Goal: Task Accomplishment & Management: Manage account settings

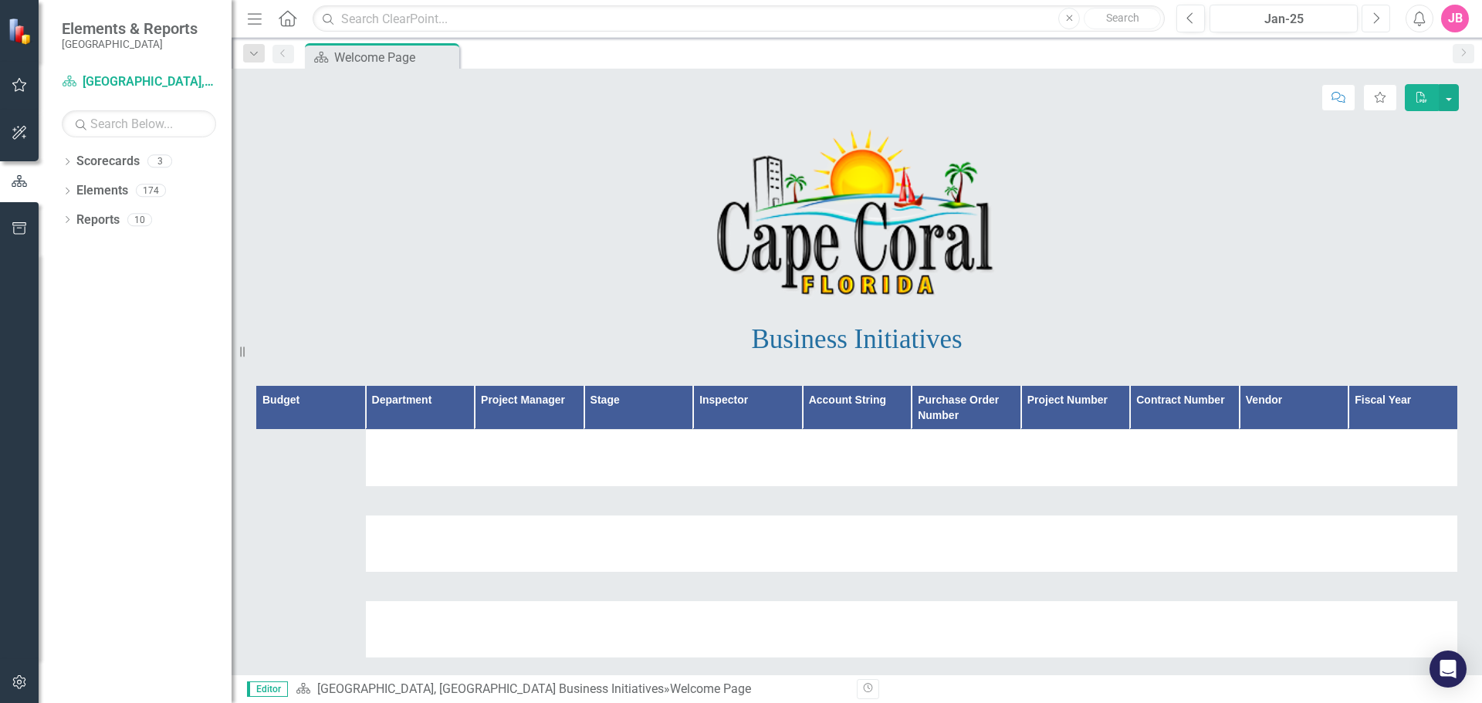
click at [1376, 19] on icon "Next" at bounding box center [1376, 19] width 8 height 14
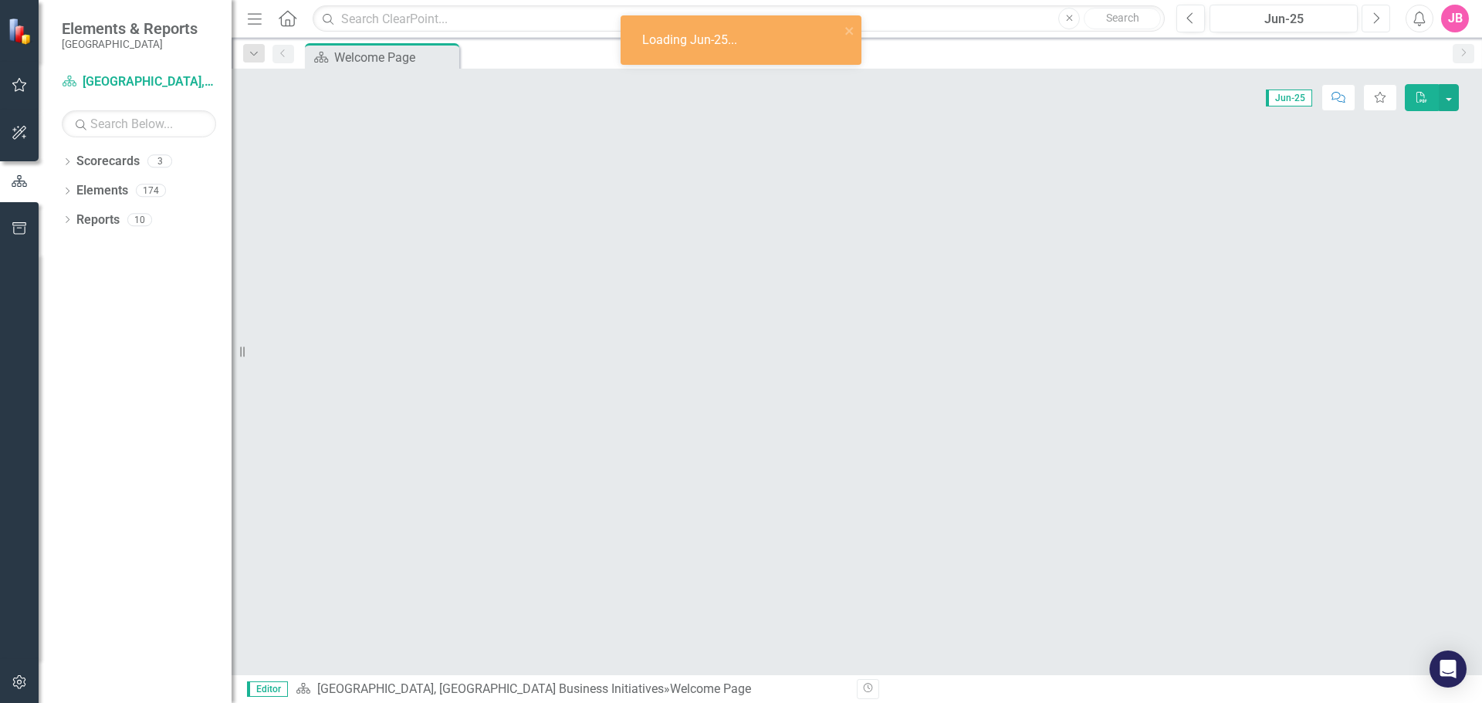
click at [1376, 19] on icon "Next" at bounding box center [1376, 19] width 8 height 14
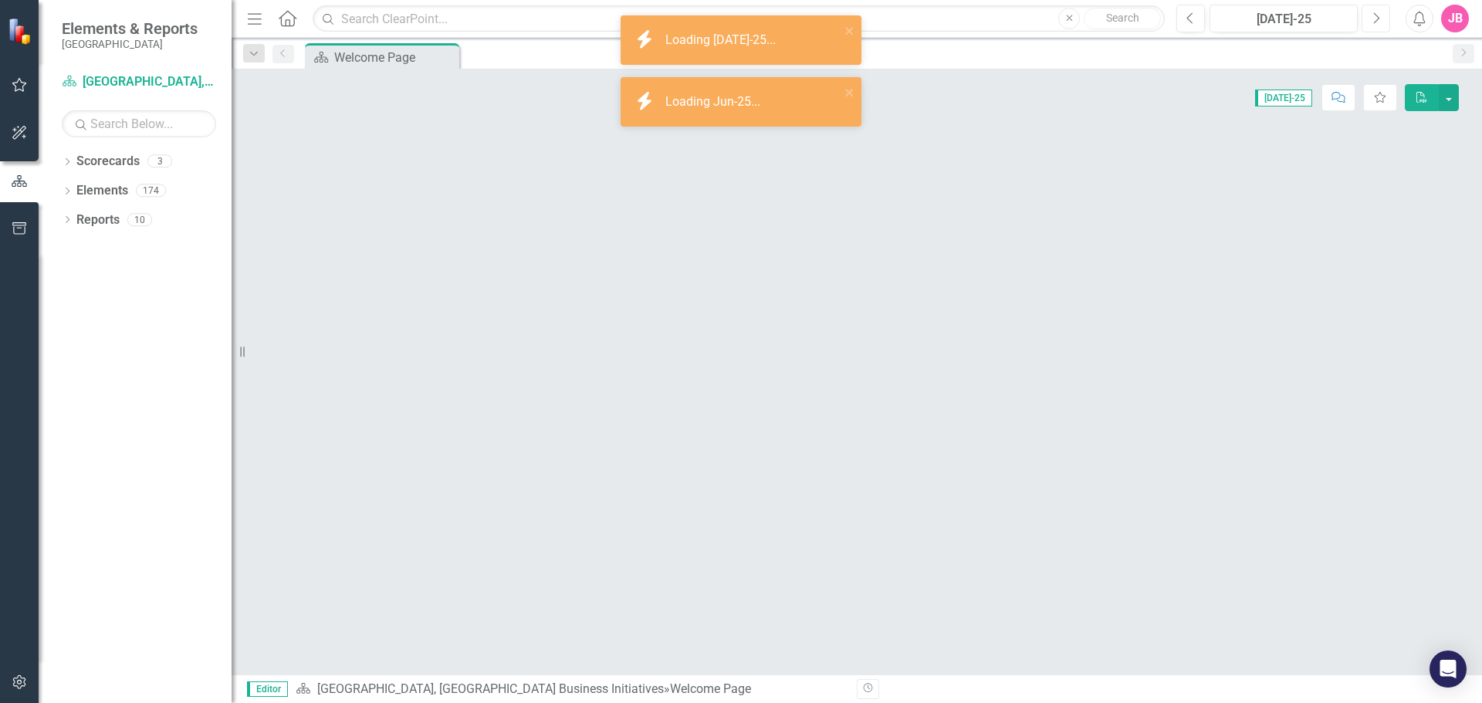
click at [1376, 19] on icon "Next" at bounding box center [1376, 19] width 8 height 14
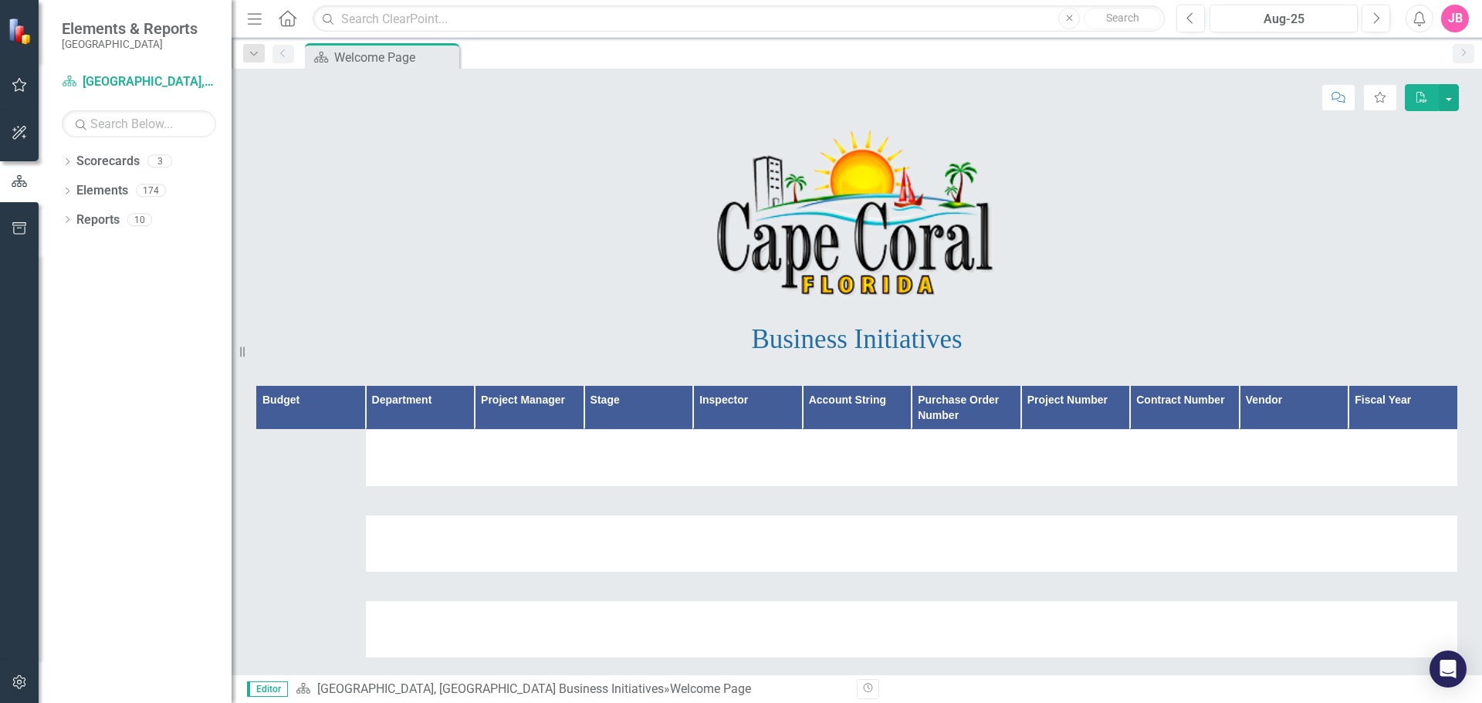
click at [21, 90] on icon "button" at bounding box center [20, 85] width 16 height 12
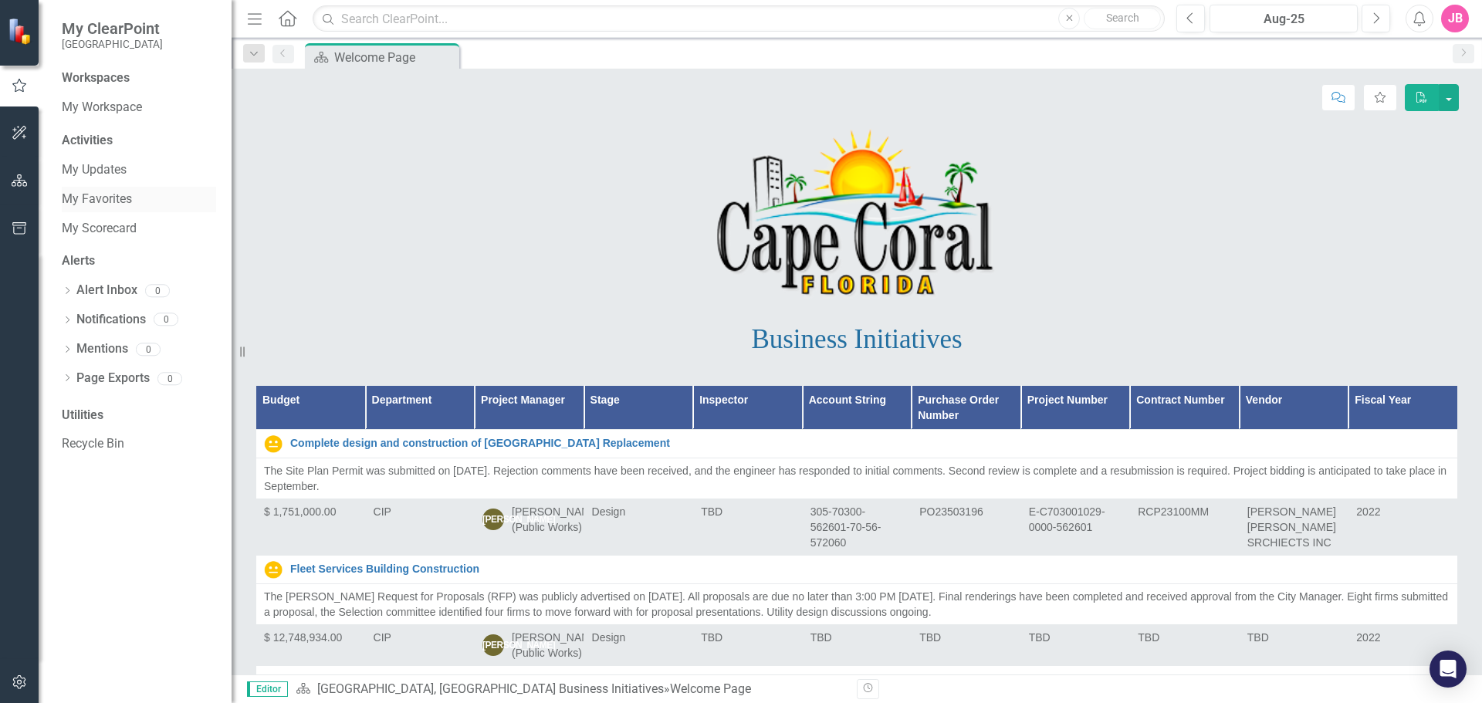
click at [103, 197] on link "My Favorites" at bounding box center [139, 200] width 154 height 18
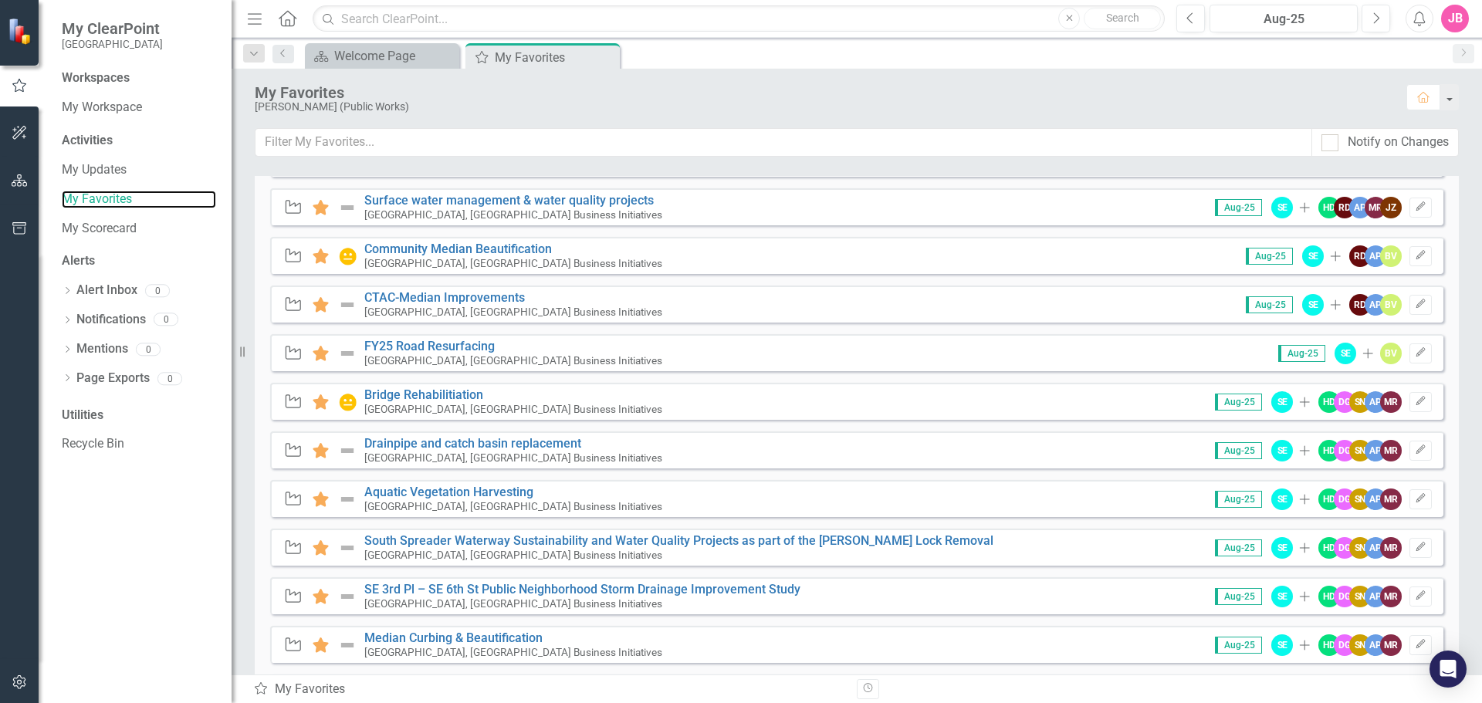
scroll to position [404, 0]
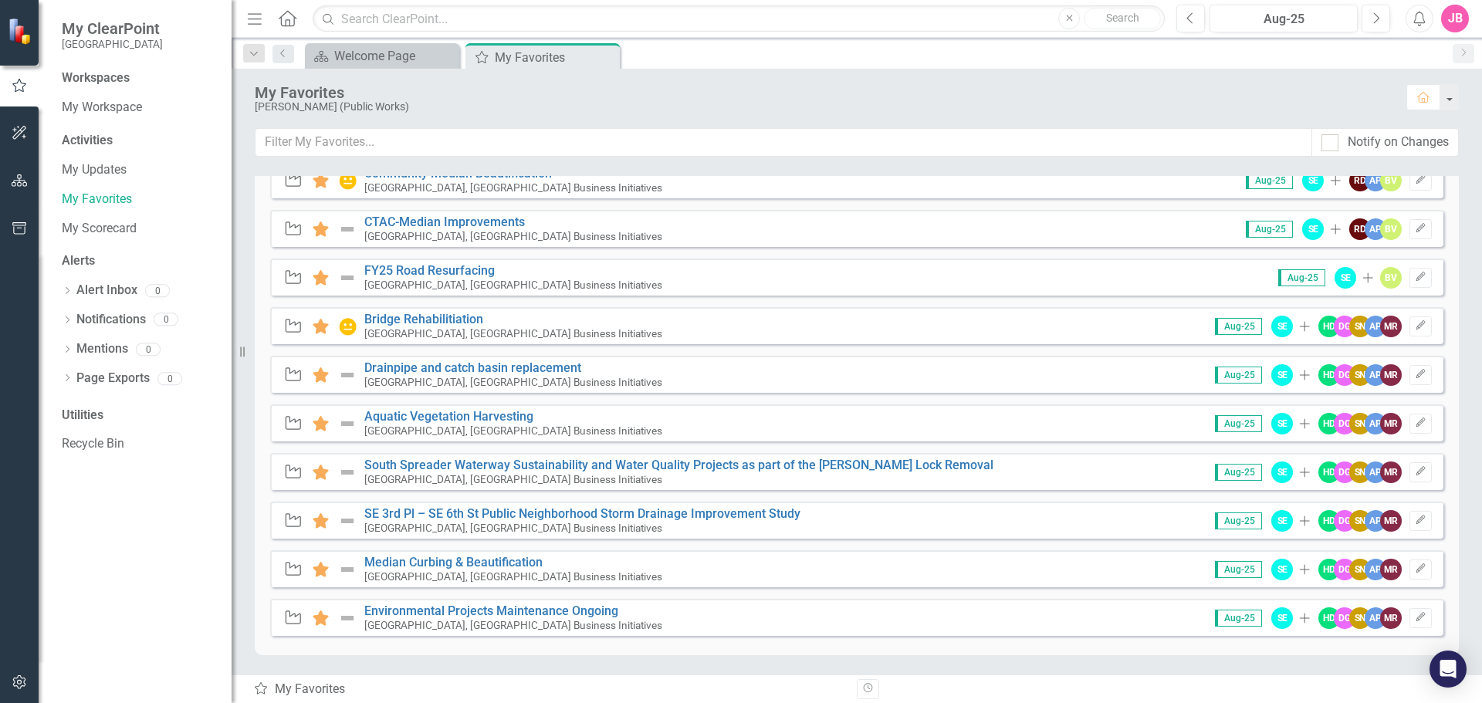
click at [580, 475] on div "[GEOGRAPHIC_DATA], [GEOGRAPHIC_DATA] Business Initiatives" at bounding box center [678, 479] width 629 height 14
click at [584, 466] on link "South Spreader Waterway Sustainability and Water Quality Projects as part of th…" at bounding box center [678, 465] width 629 height 15
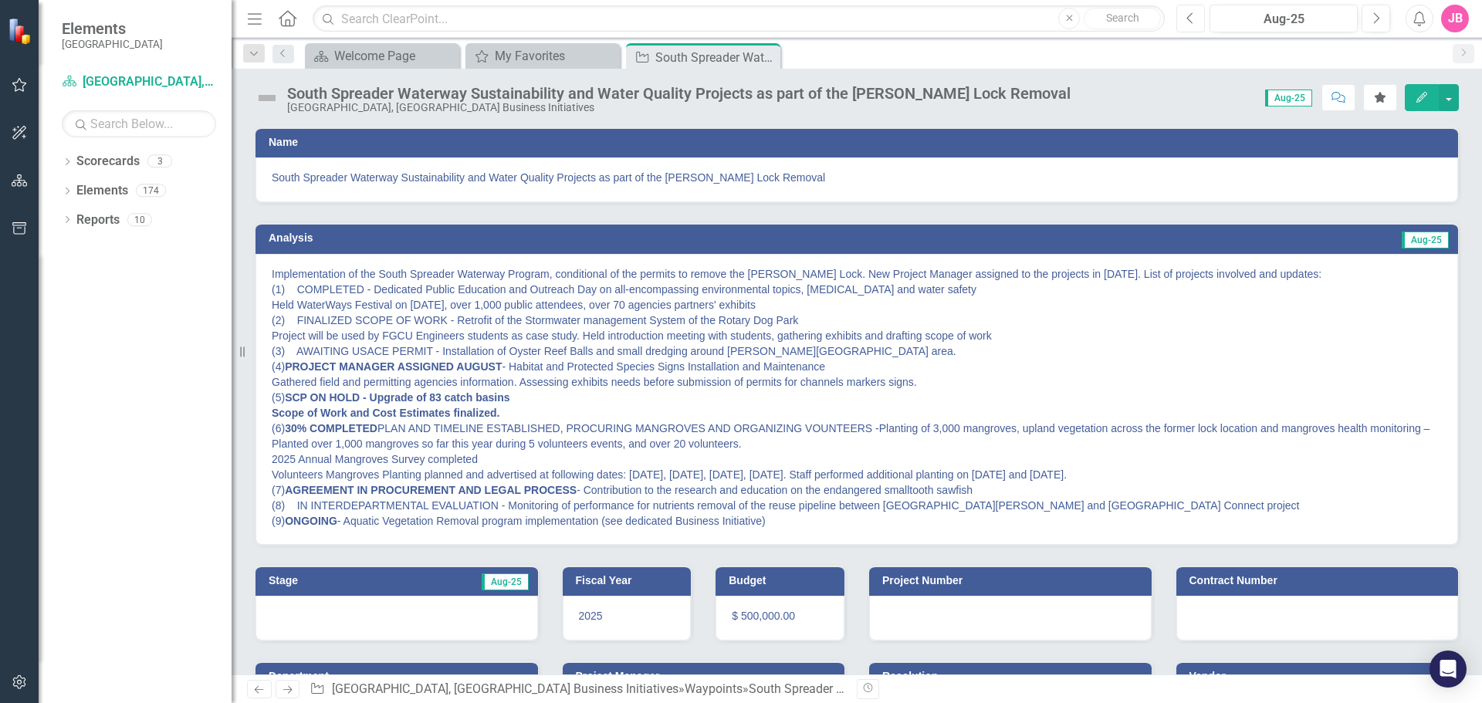
click at [1187, 26] on button "Previous" at bounding box center [1190, 19] width 29 height 28
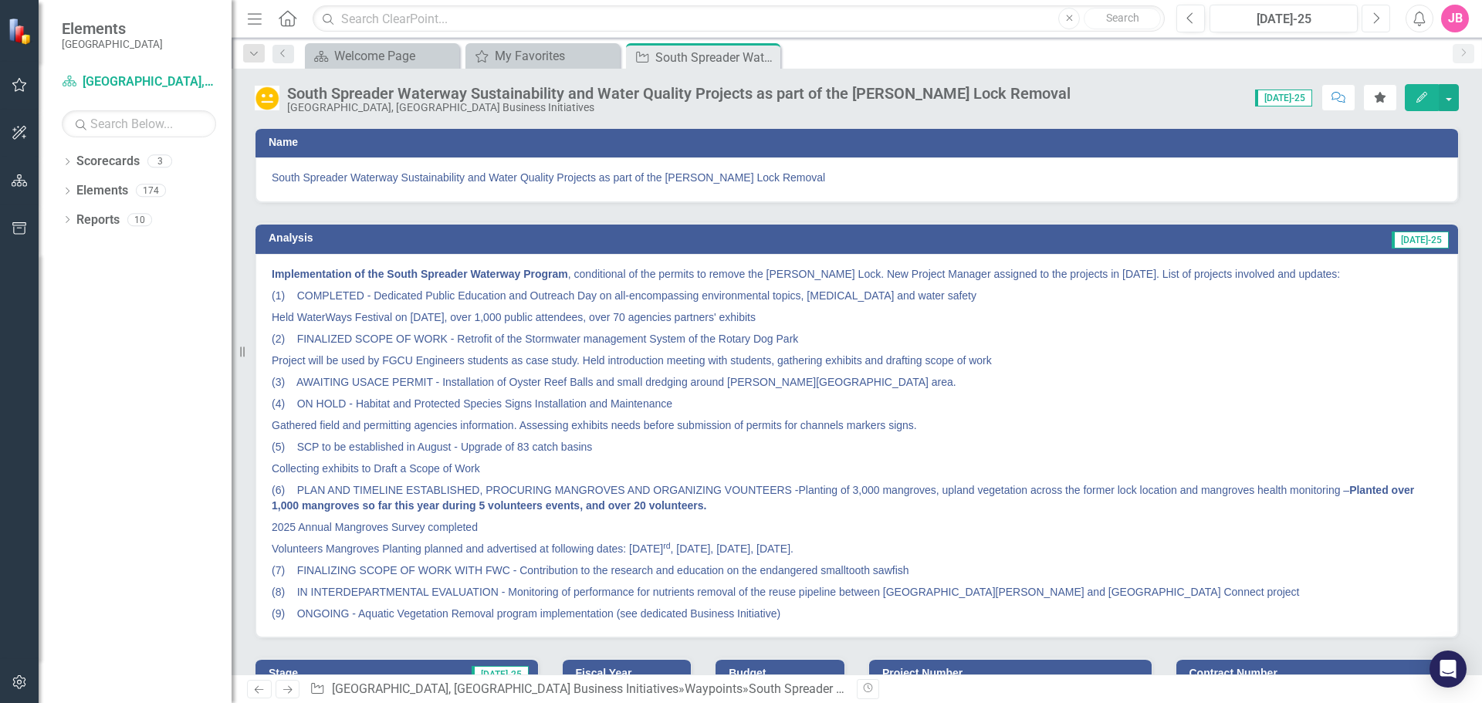
click at [1372, 15] on icon "Next" at bounding box center [1376, 19] width 8 height 14
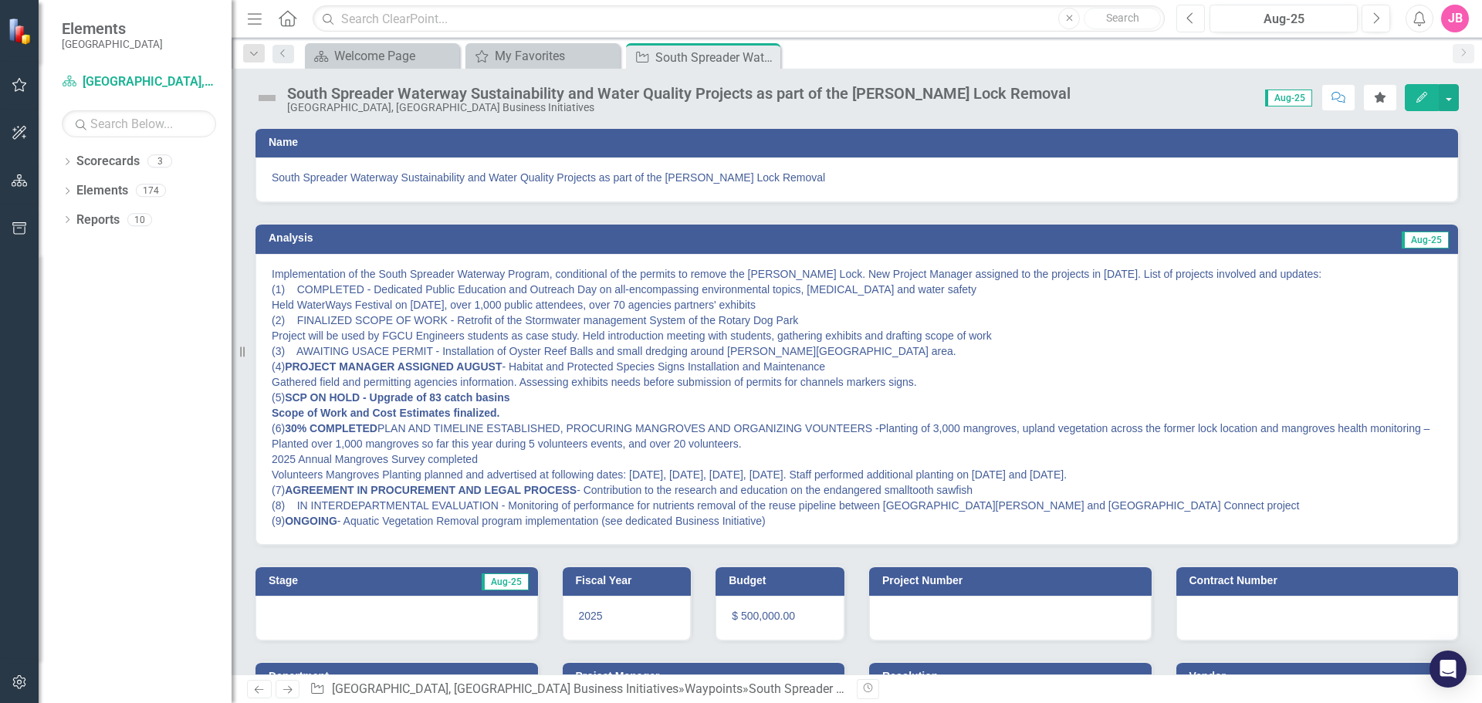
click at [1195, 21] on icon "Previous" at bounding box center [1190, 19] width 8 height 14
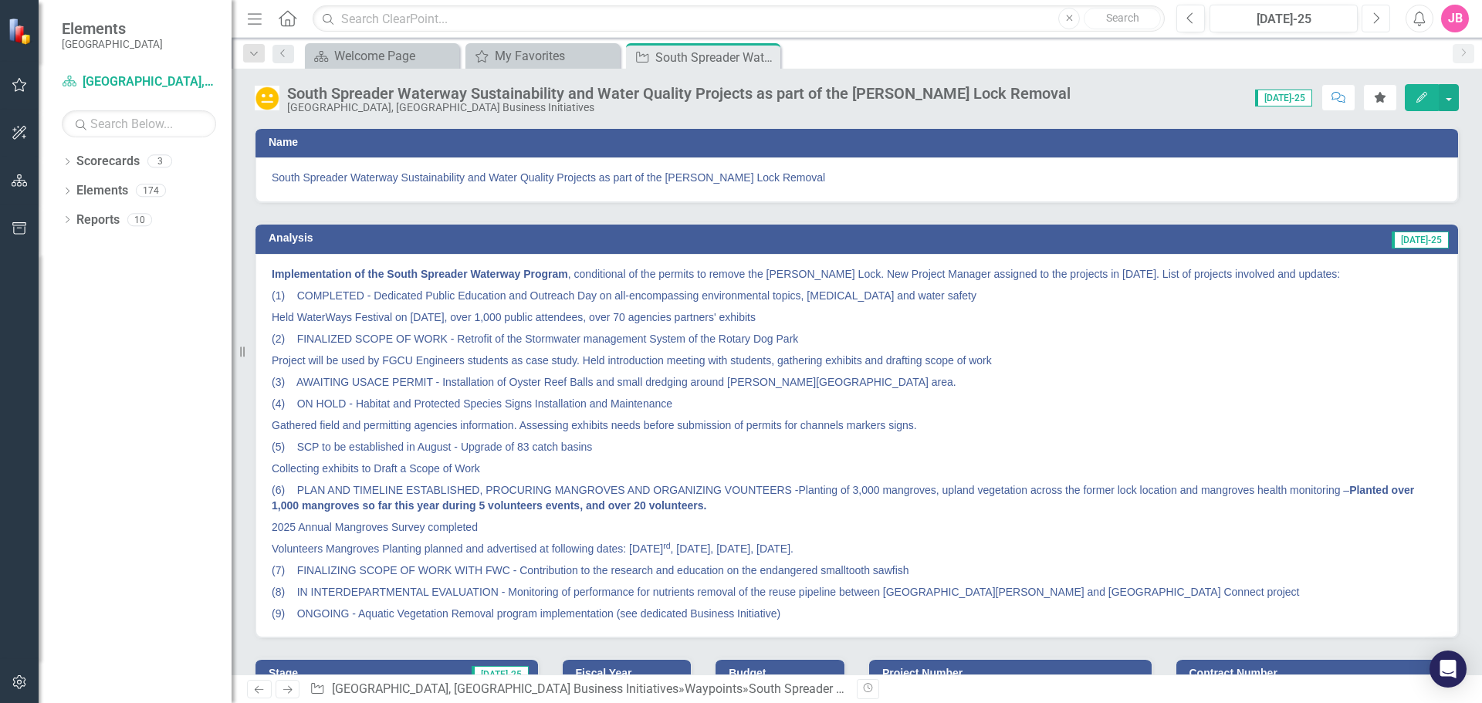
click at [1376, 19] on icon "Next" at bounding box center [1376, 19] width 8 height 14
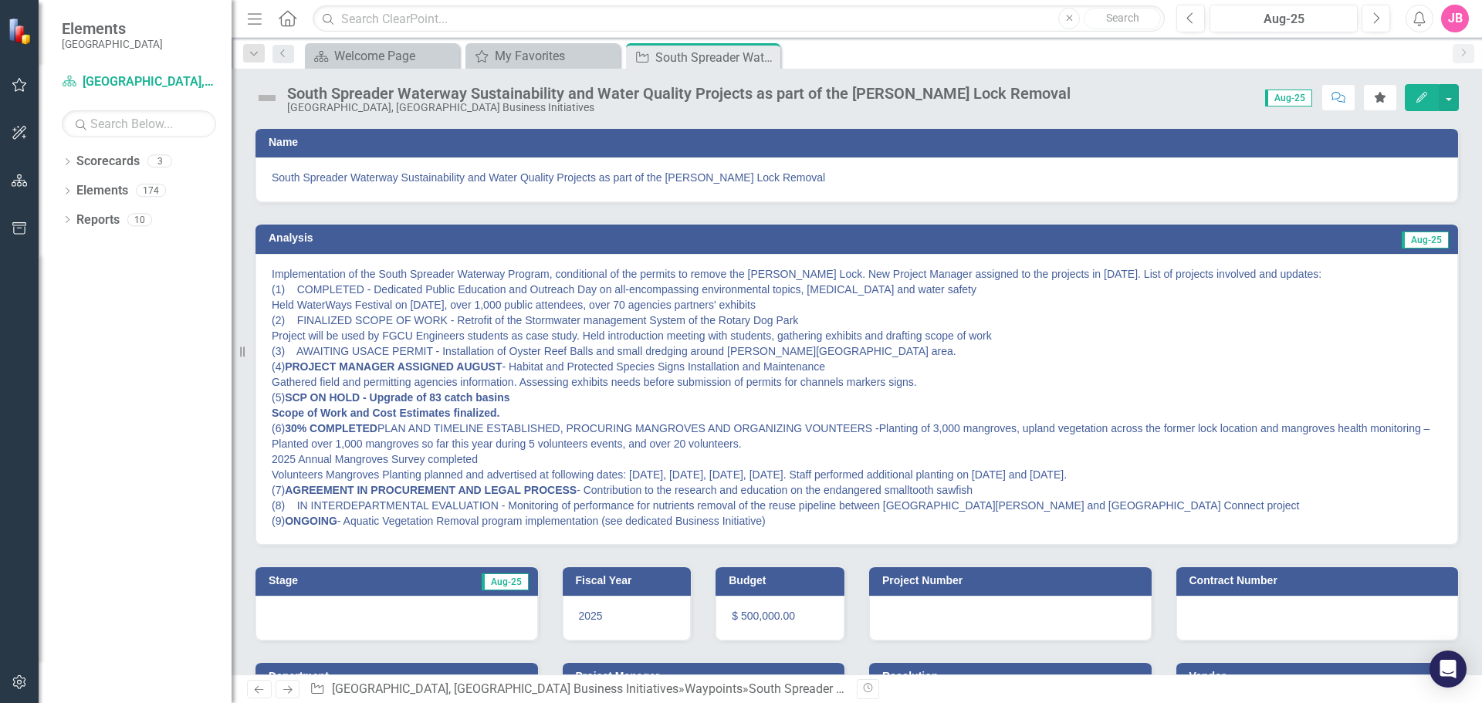
click at [276, 101] on img at bounding box center [267, 98] width 25 height 25
click at [268, 100] on img at bounding box center [267, 98] width 25 height 25
click at [265, 96] on img at bounding box center [267, 98] width 25 height 25
click at [1189, 23] on icon "Previous" at bounding box center [1190, 19] width 8 height 14
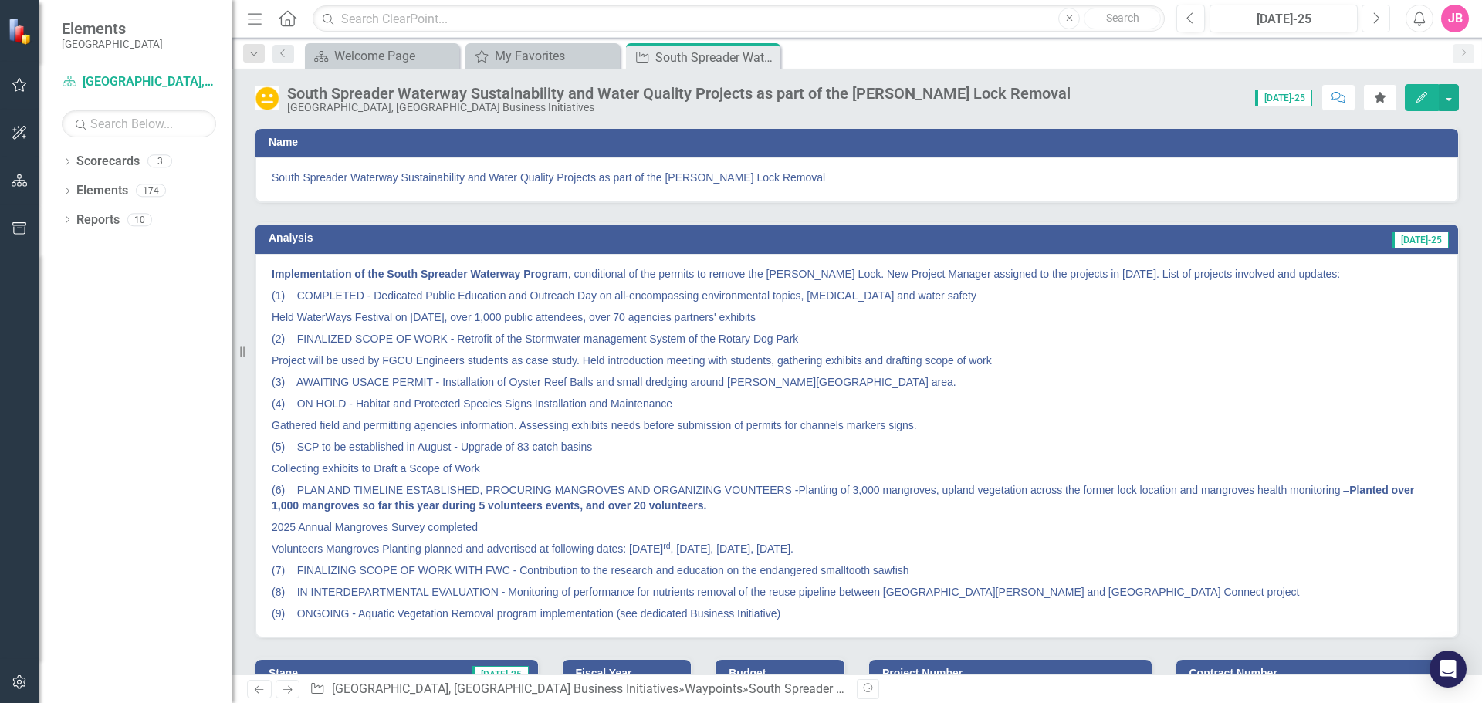
click at [1373, 18] on icon "Next" at bounding box center [1376, 19] width 8 height 14
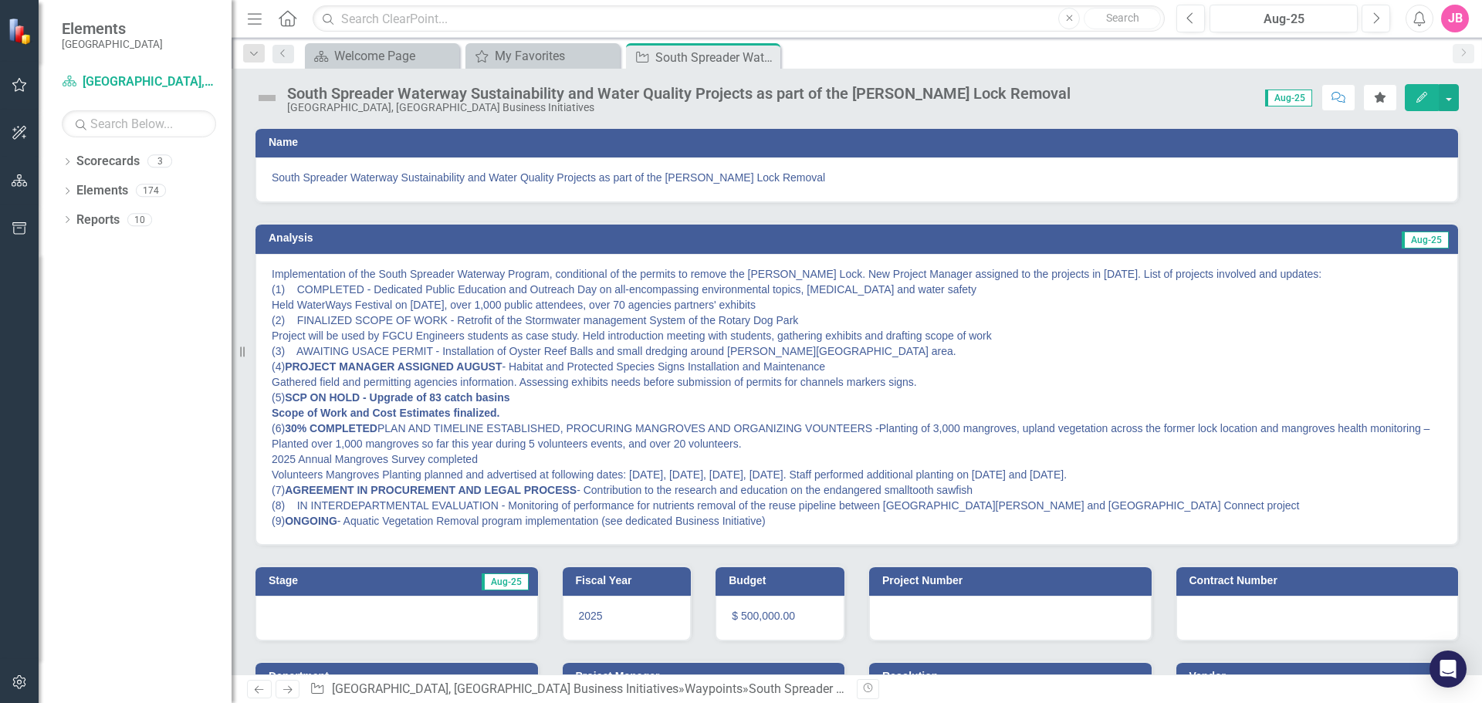
click at [1426, 101] on icon "Edit" at bounding box center [1422, 97] width 14 height 11
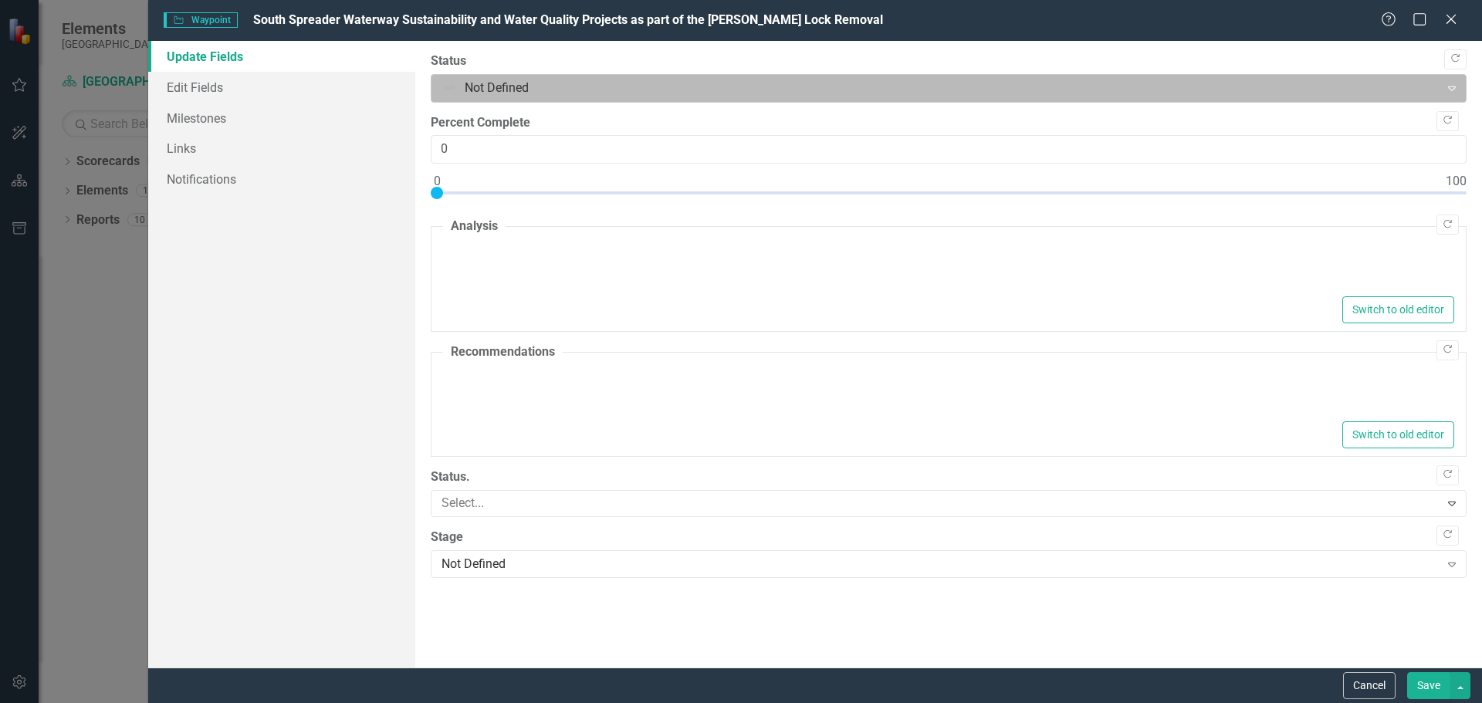
type textarea "<p>&nbsp;Implementation of the South Spreader Waterway Program, conditional of …"
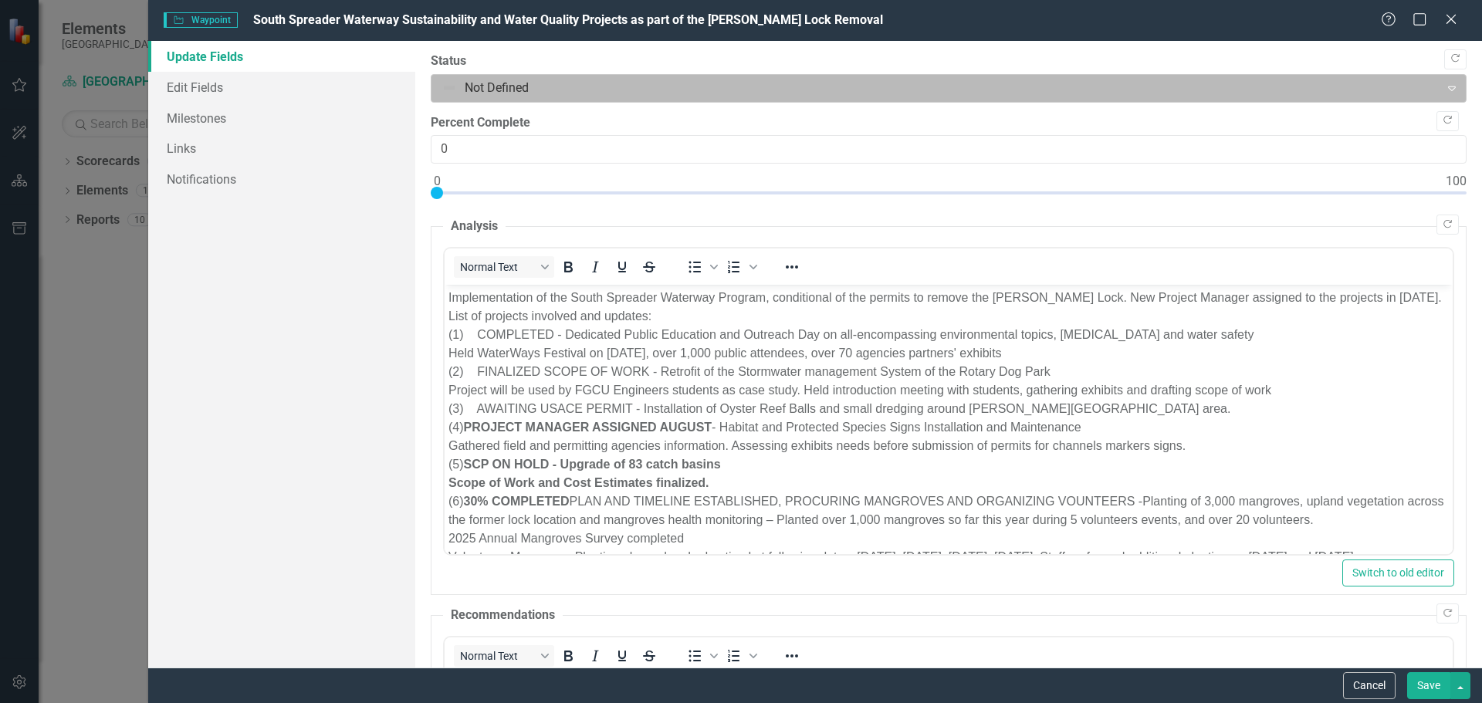
click at [1444, 90] on icon "Expand" at bounding box center [1451, 88] width 15 height 12
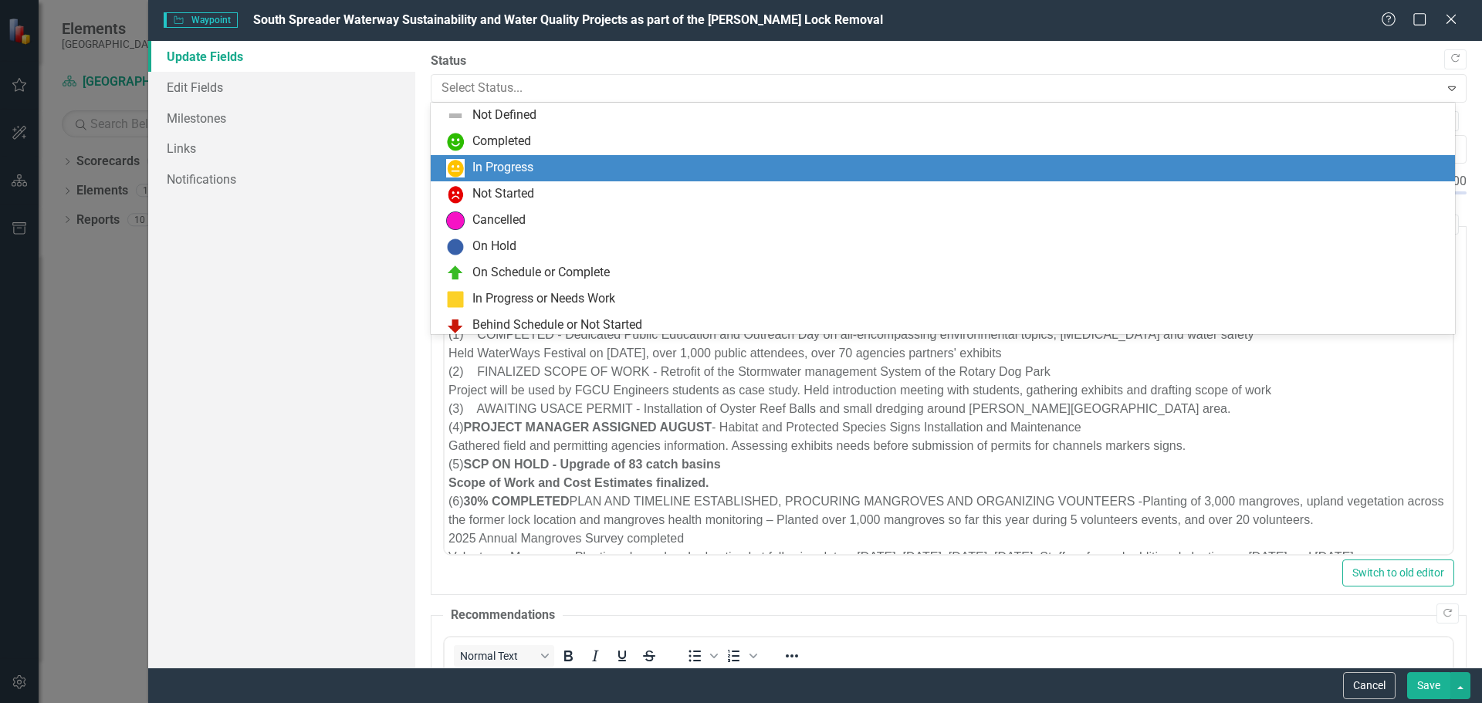
click at [570, 174] on div "In Progress" at bounding box center [946, 168] width 1000 height 19
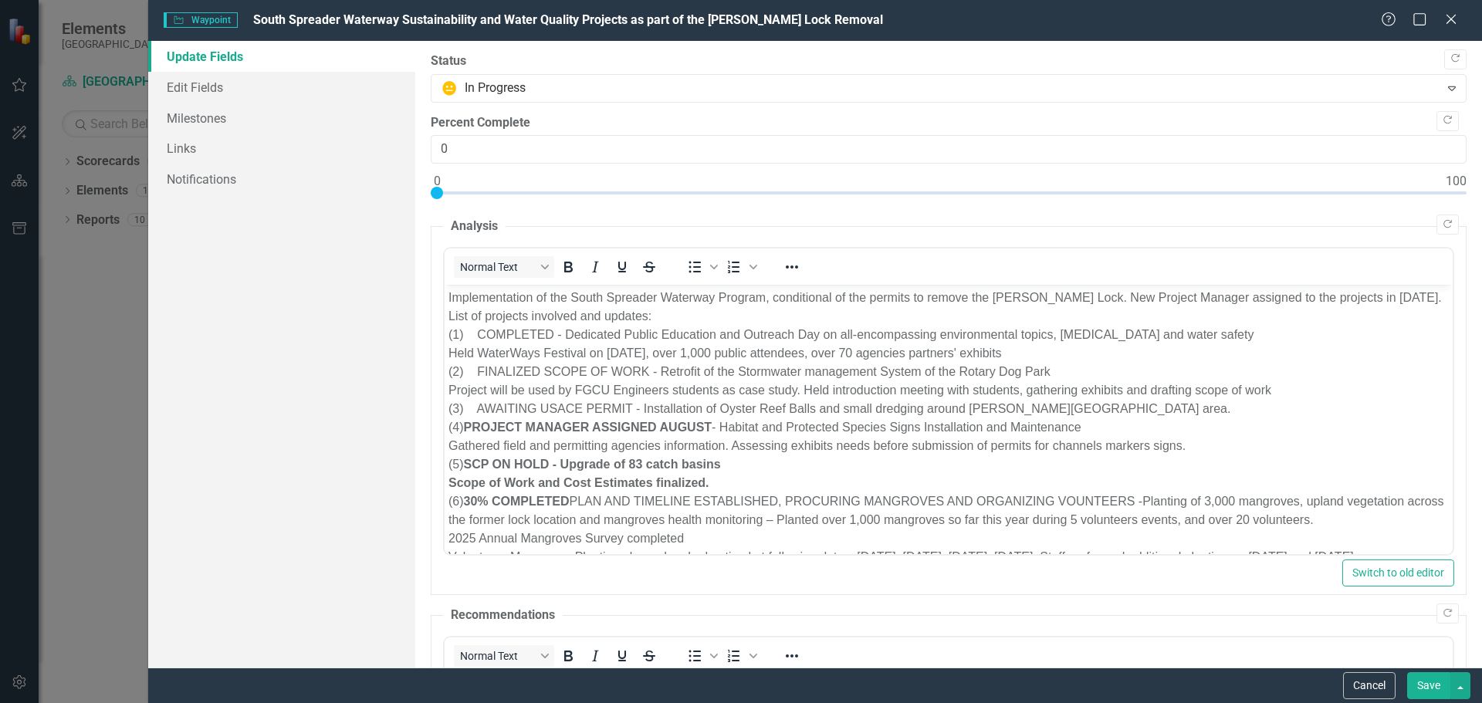
click at [1428, 685] on button "Save" at bounding box center [1428, 685] width 43 height 27
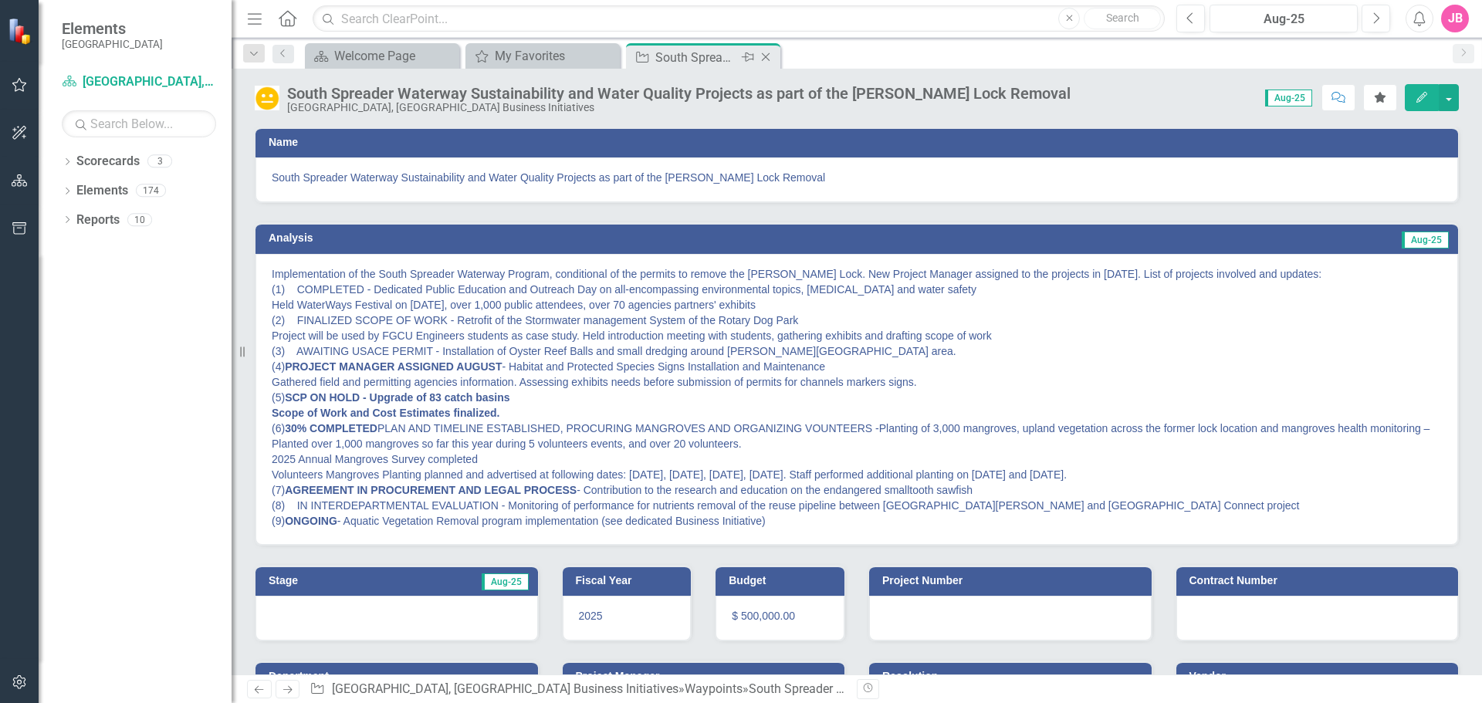
click at [773, 56] on icon "Close" at bounding box center [765, 57] width 15 height 12
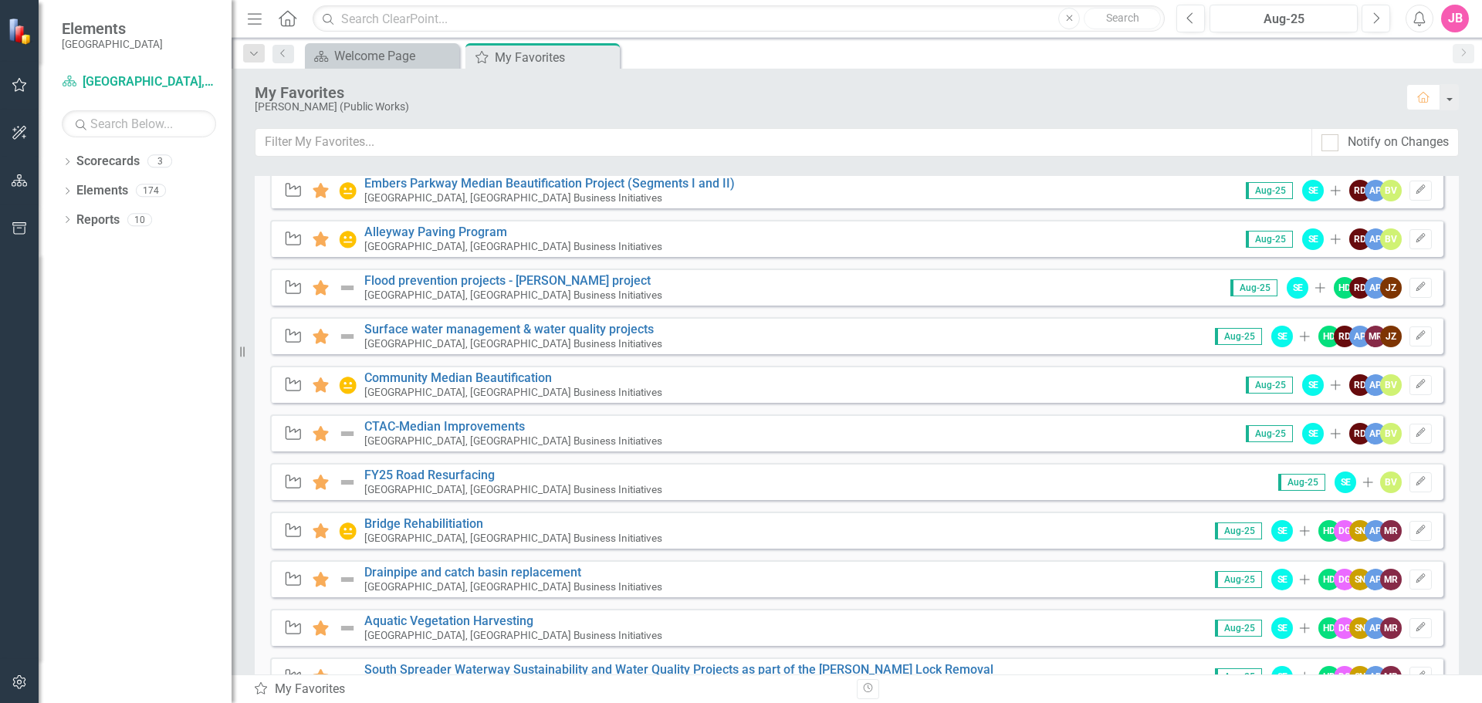
scroll to position [404, 0]
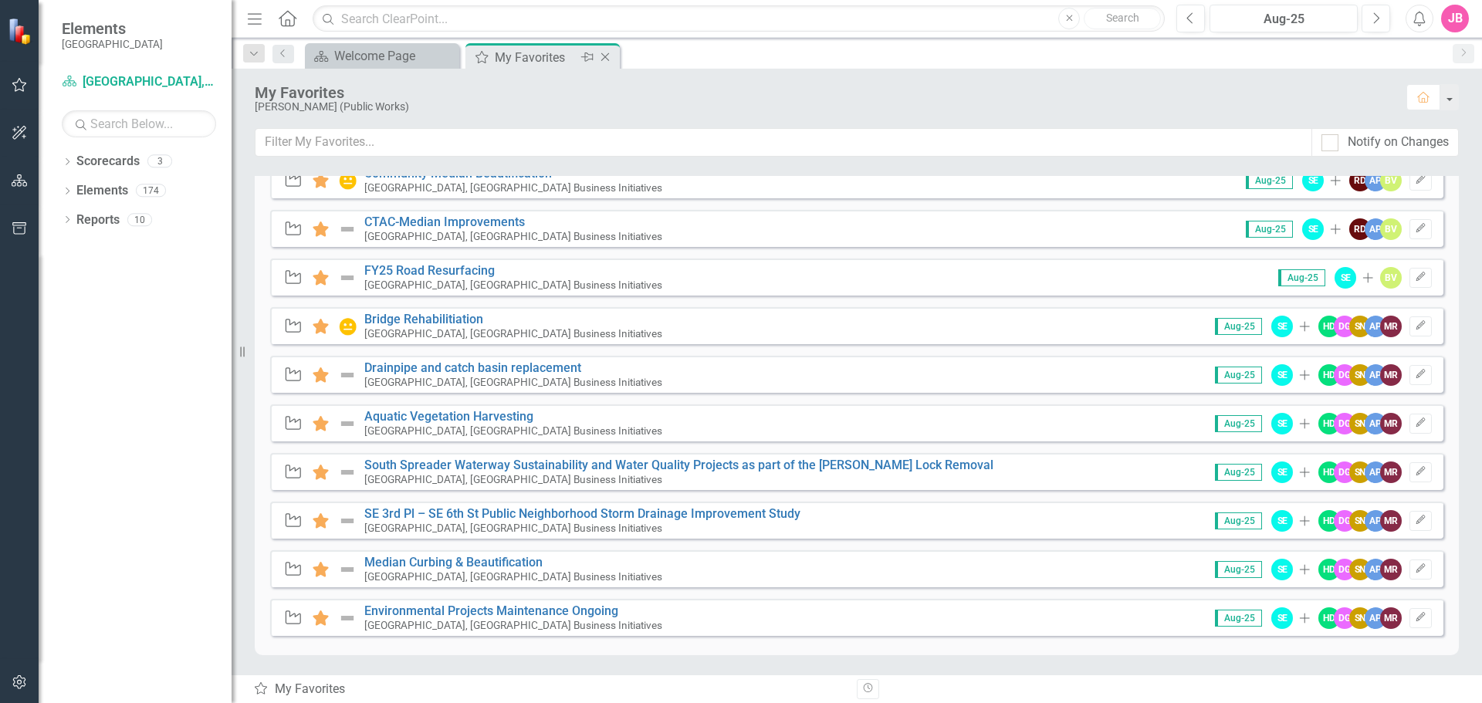
click at [529, 55] on div "My Favorites" at bounding box center [536, 57] width 83 height 19
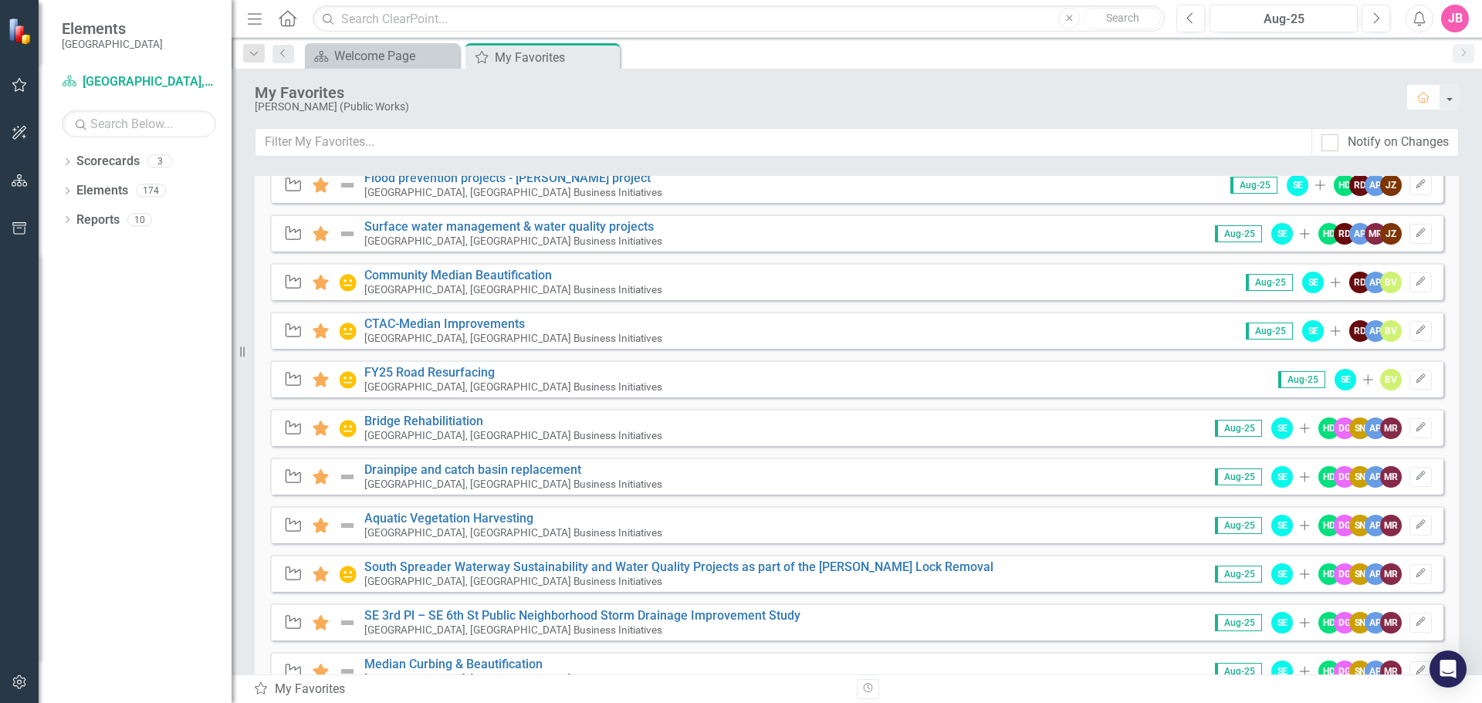
scroll to position [309, 0]
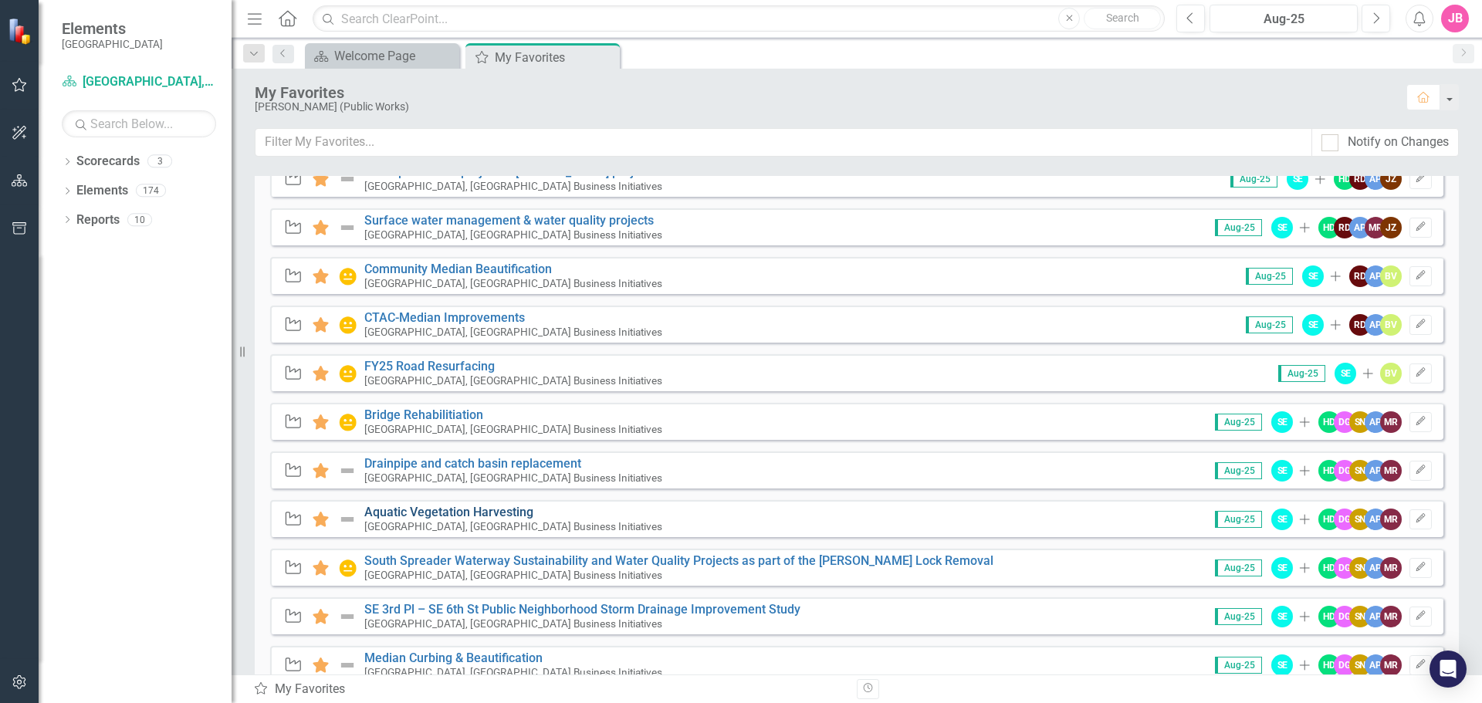
click at [457, 509] on link "Aquatic Vegetation Harvesting" at bounding box center [448, 512] width 169 height 15
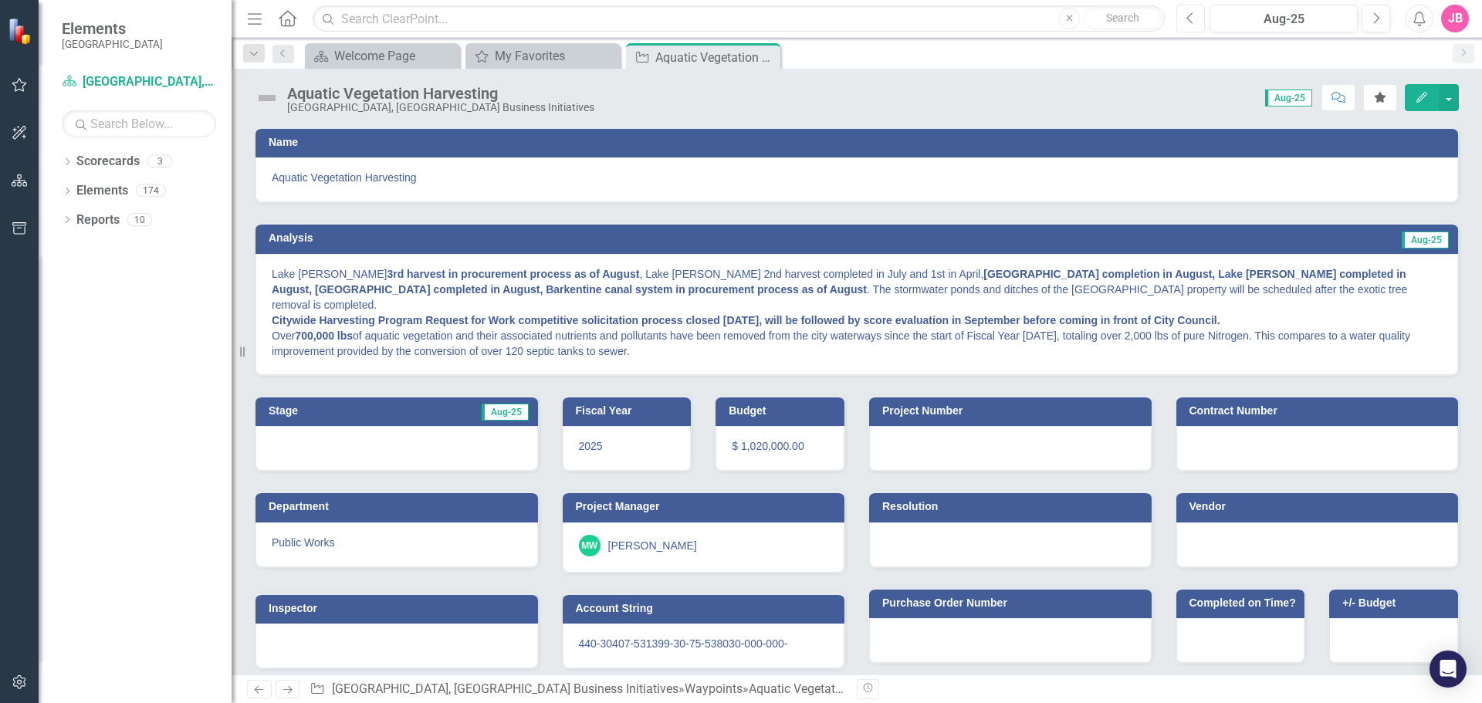
click at [1191, 19] on icon "Previous" at bounding box center [1190, 19] width 8 height 14
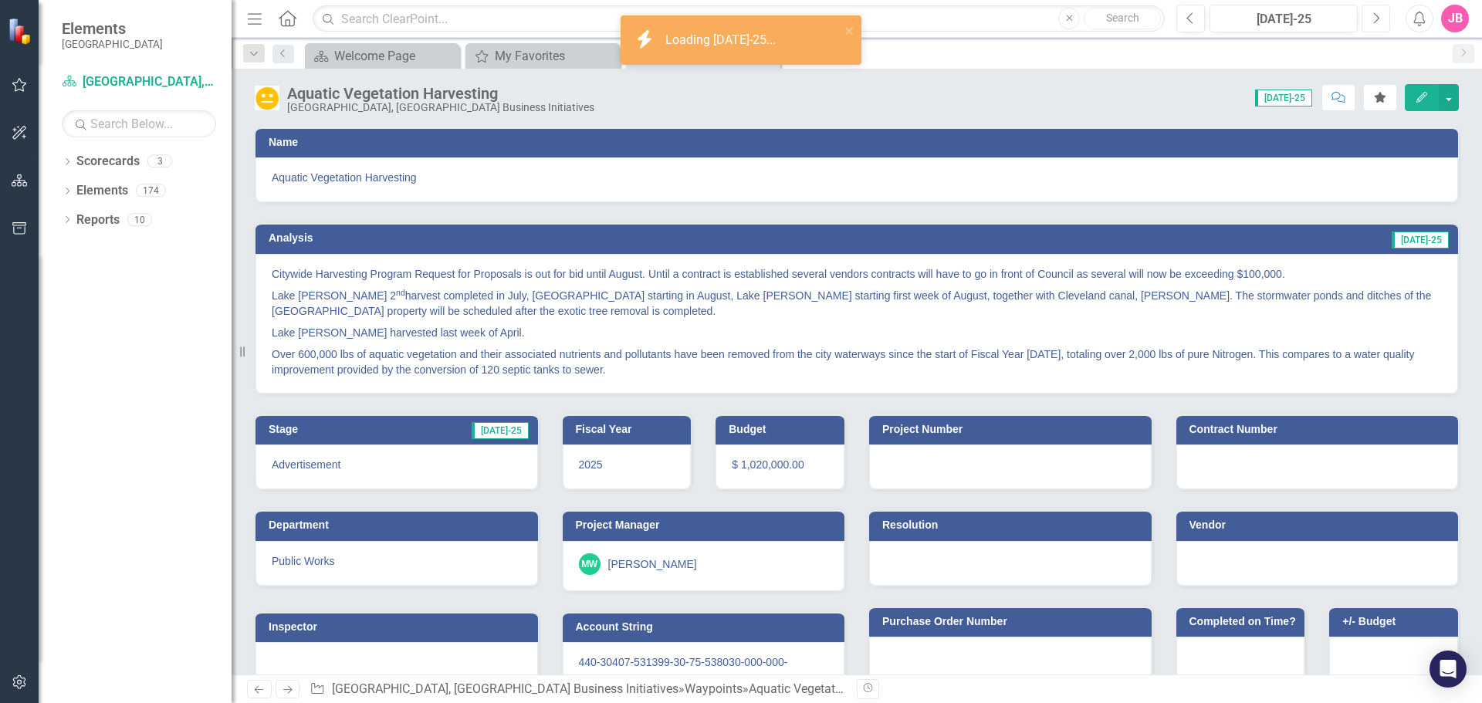
click at [1383, 19] on button "Next" at bounding box center [1376, 19] width 29 height 28
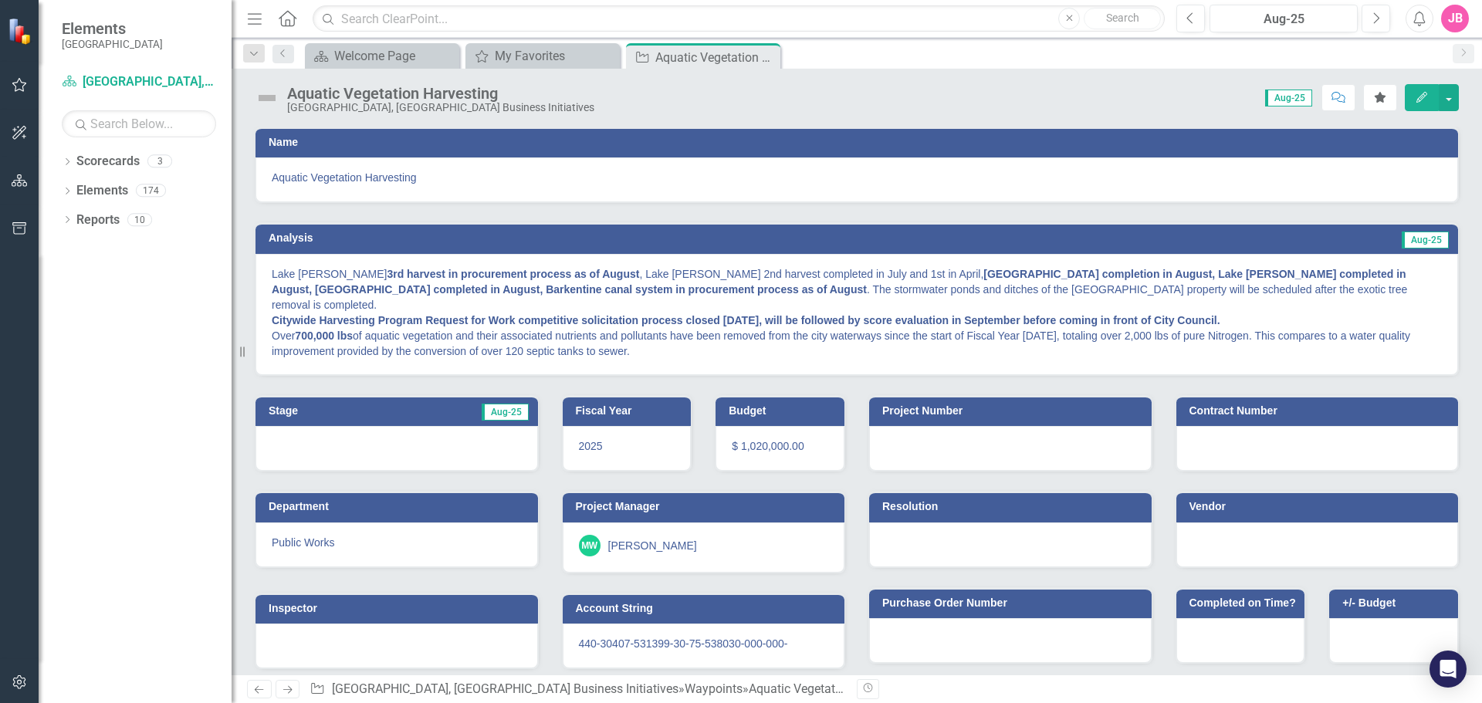
click at [1417, 100] on icon "button" at bounding box center [1421, 97] width 11 height 11
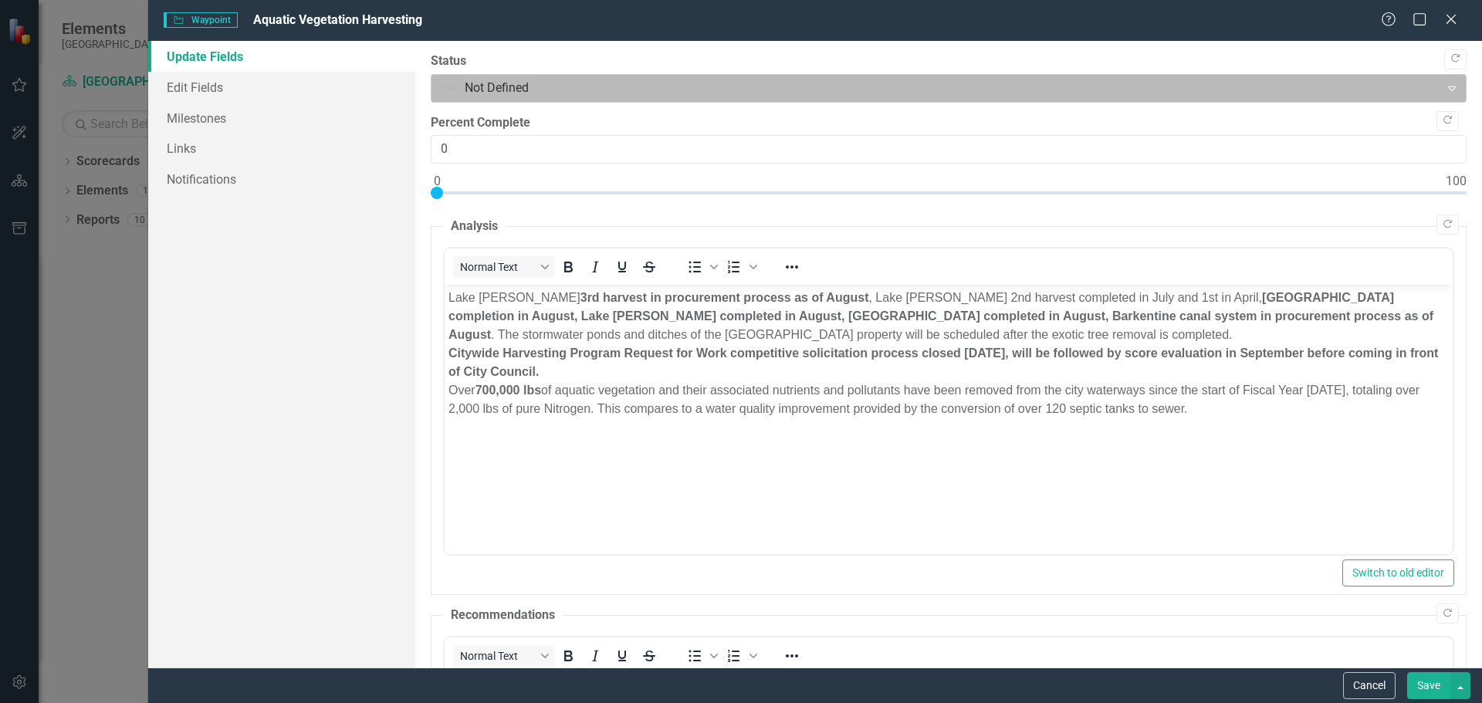
click at [504, 83] on div at bounding box center [936, 88] width 989 height 21
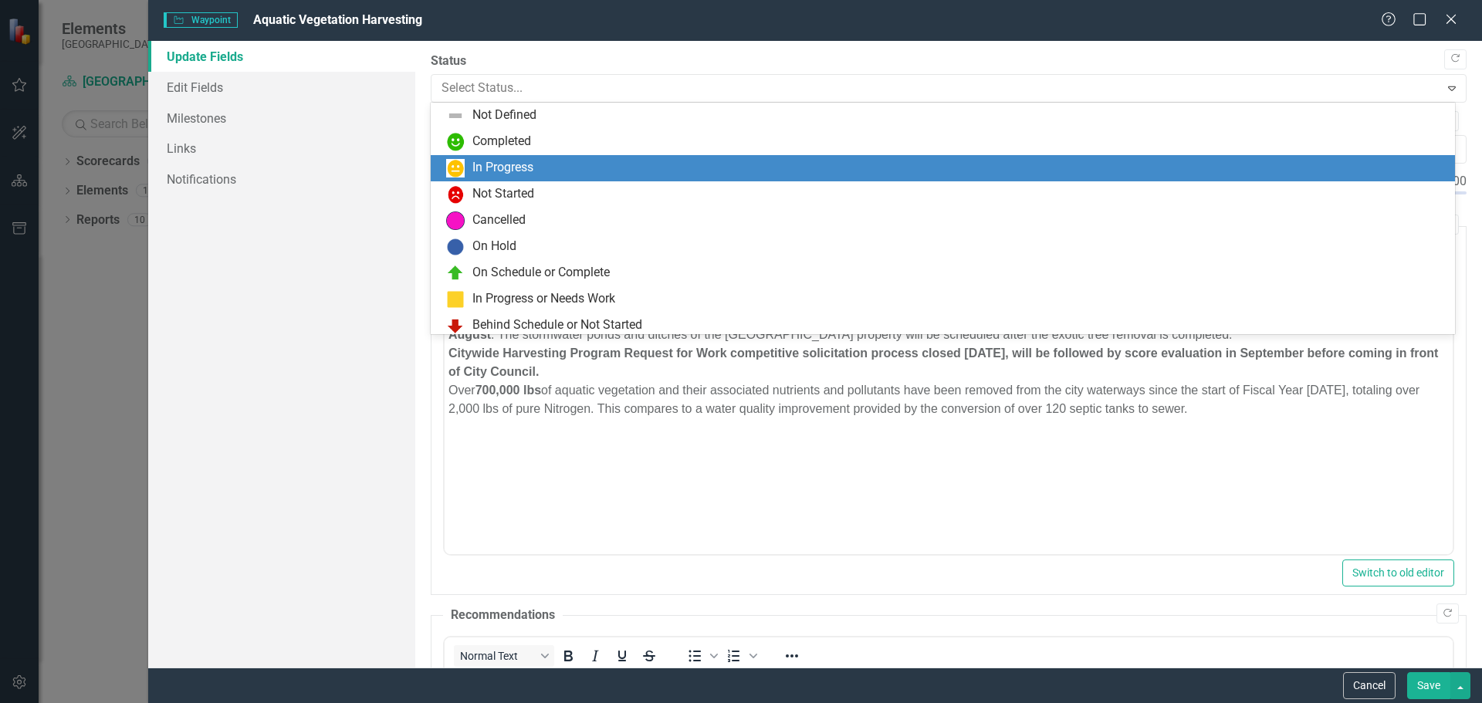
click at [480, 170] on div "In Progress" at bounding box center [502, 168] width 61 height 18
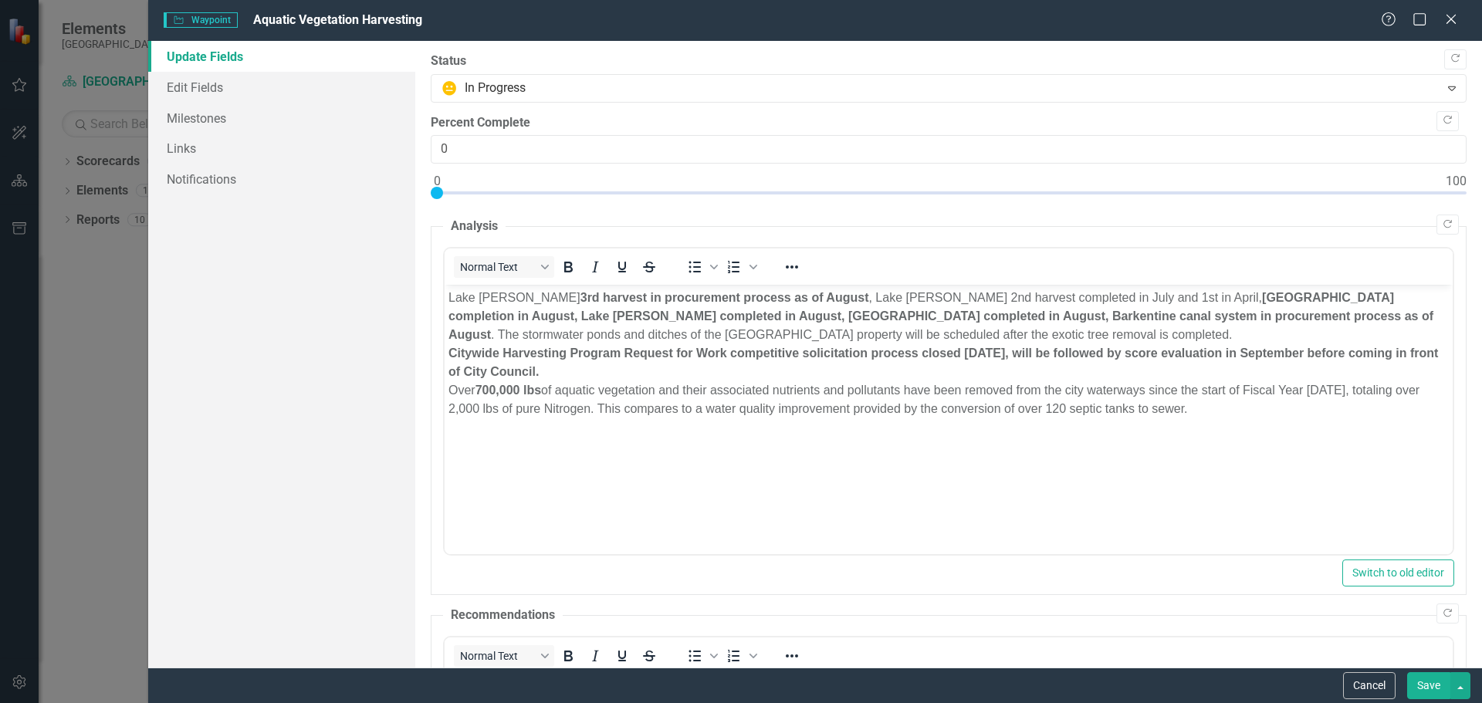
click at [1434, 685] on button "Save" at bounding box center [1428, 685] width 43 height 27
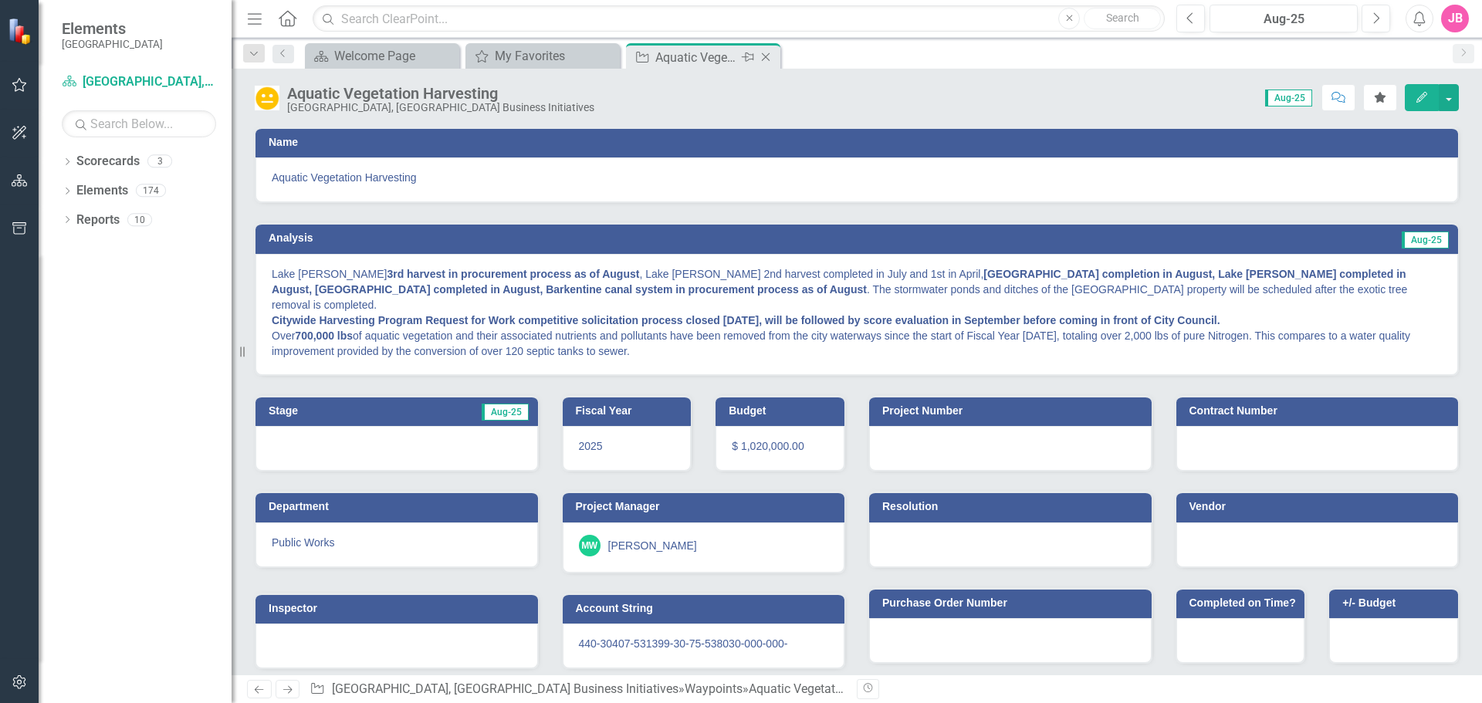
click at [768, 57] on icon "Close" at bounding box center [765, 57] width 15 height 12
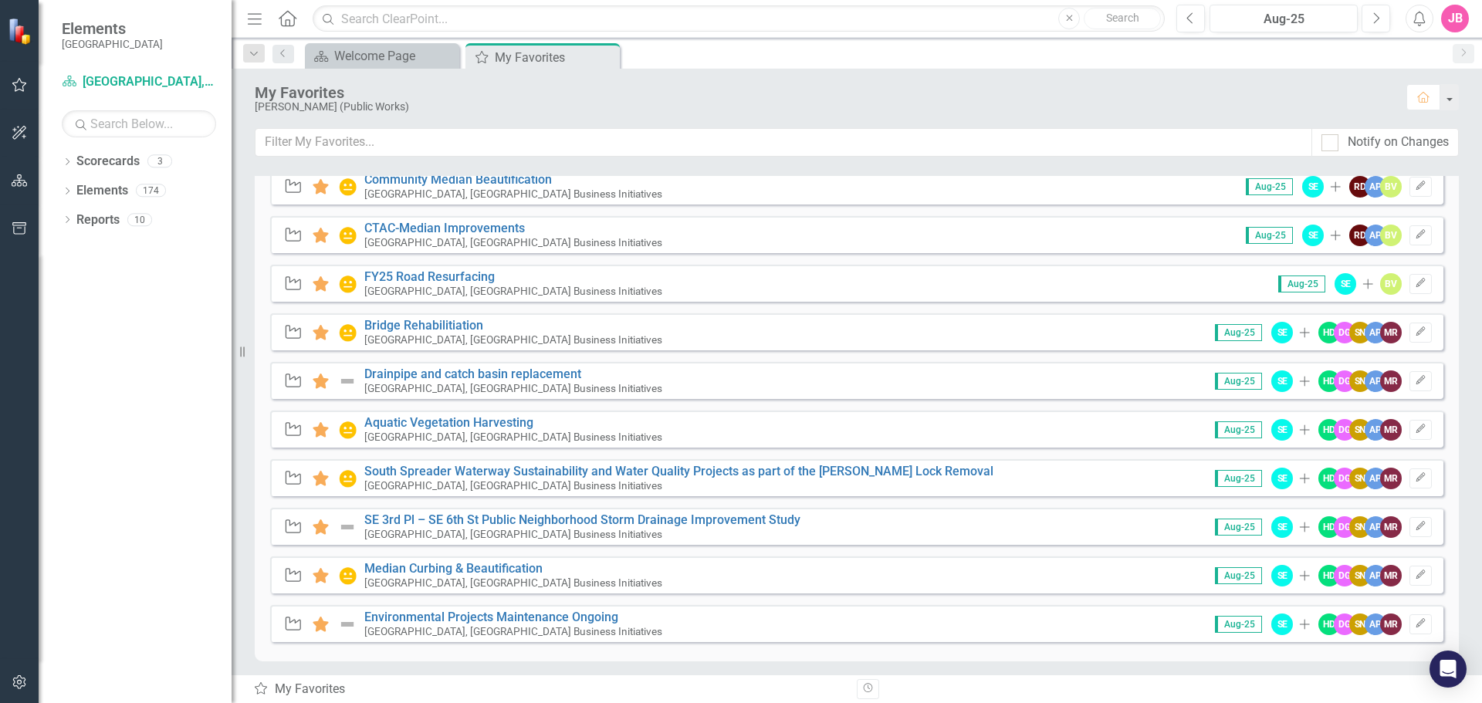
scroll to position [404, 0]
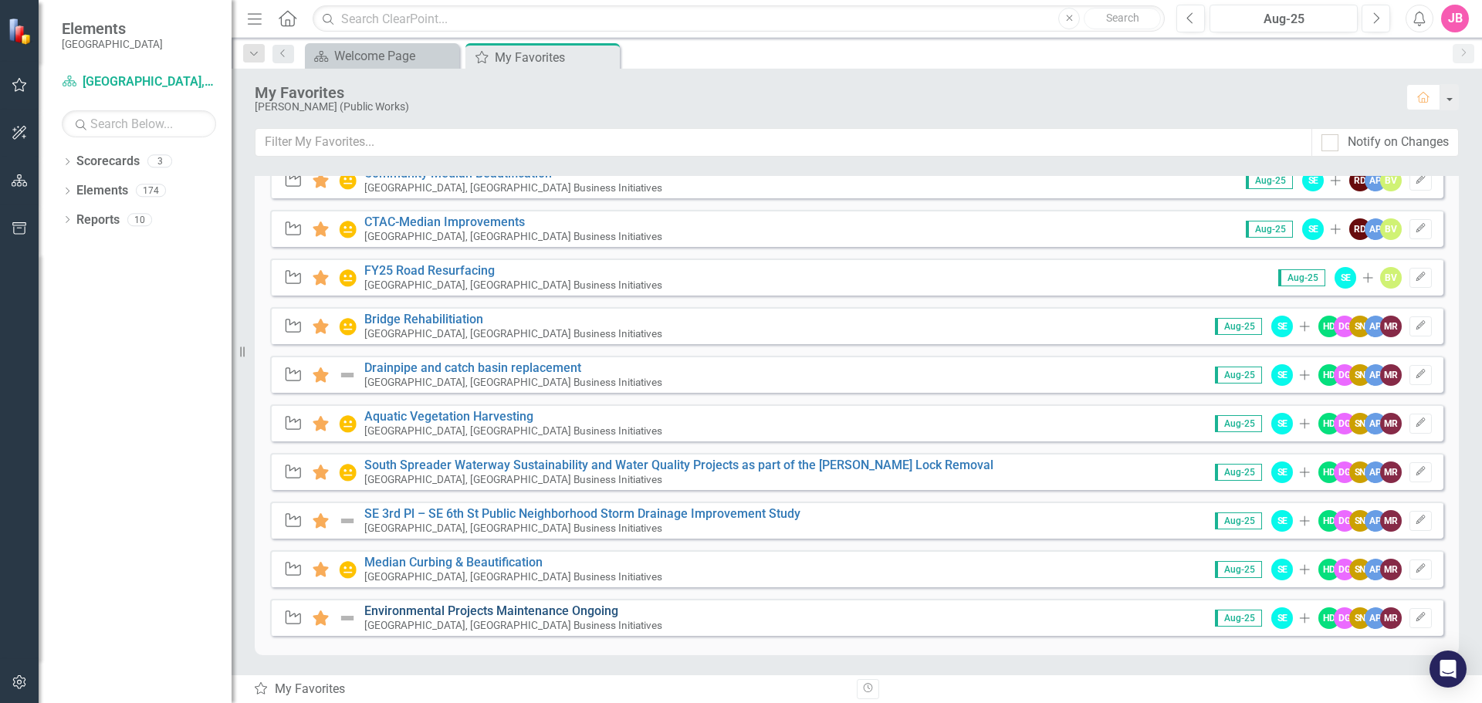
click at [469, 607] on link "Environmental Projects Maintenance Ongoing" at bounding box center [491, 611] width 254 height 15
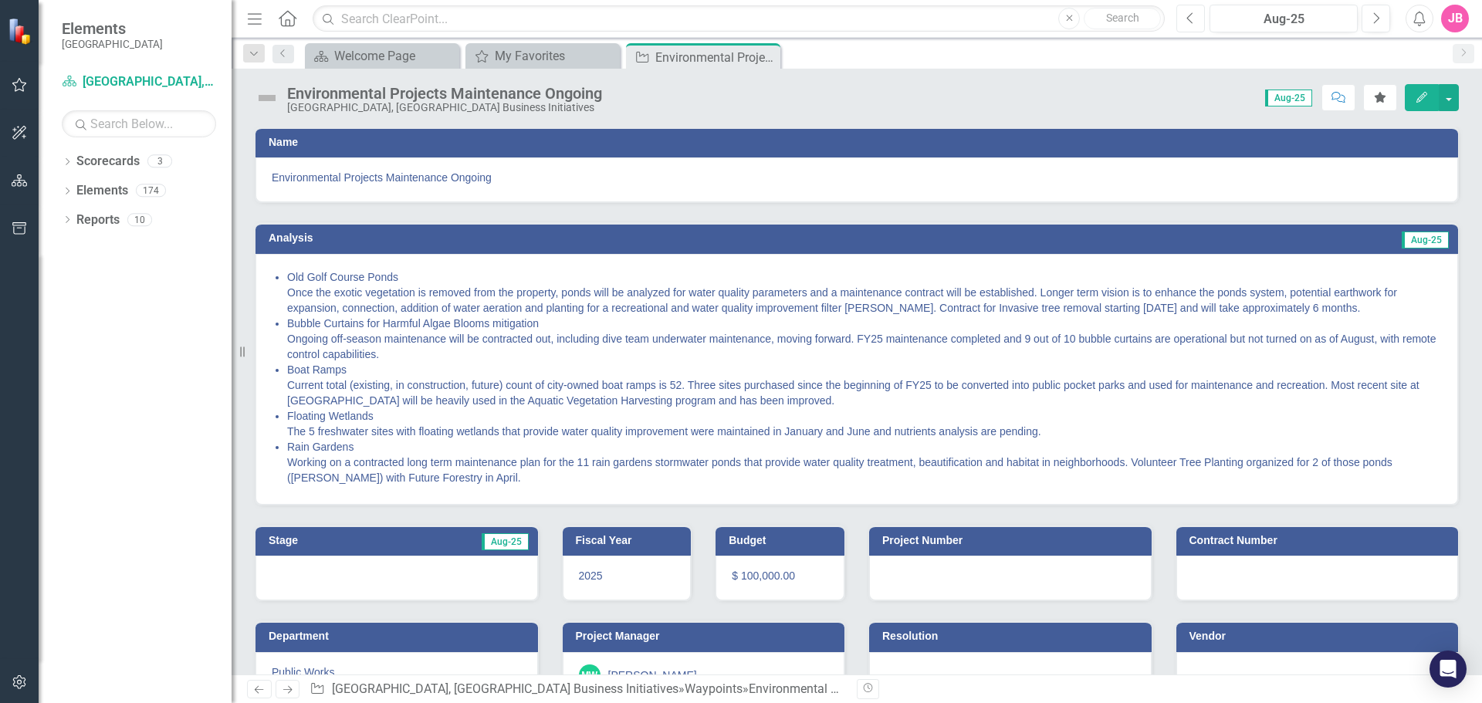
click at [1196, 17] on button "Previous" at bounding box center [1190, 19] width 29 height 28
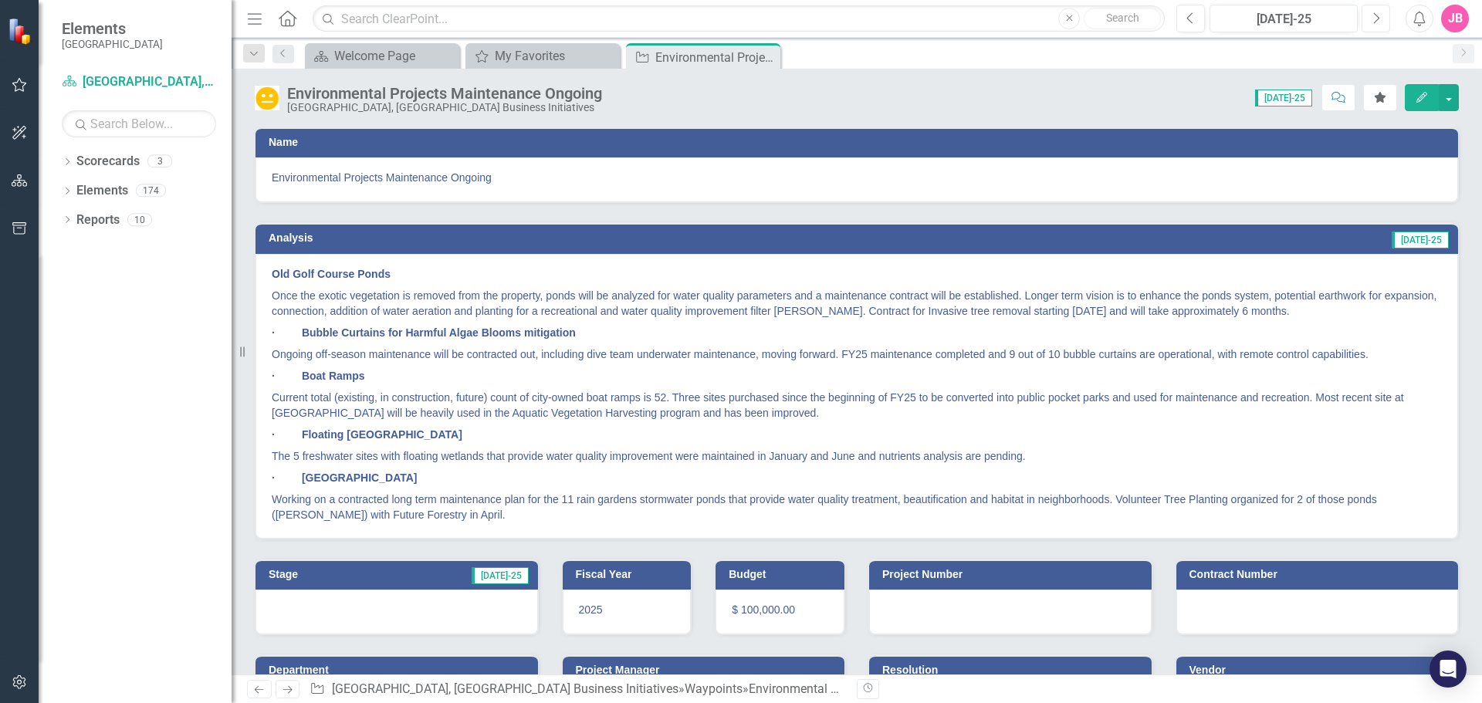
click at [1372, 21] on button "Next" at bounding box center [1376, 19] width 29 height 28
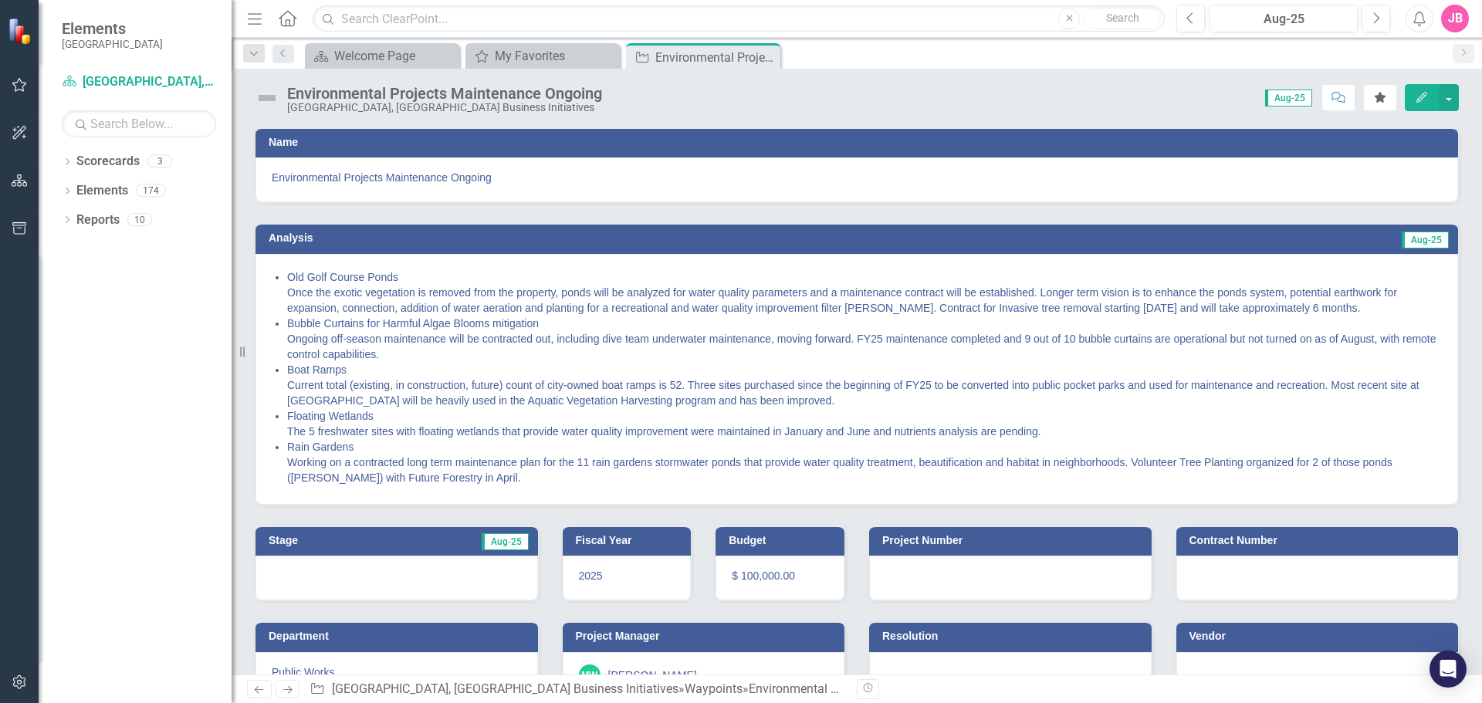
click at [1412, 99] on button "Edit" at bounding box center [1422, 97] width 34 height 27
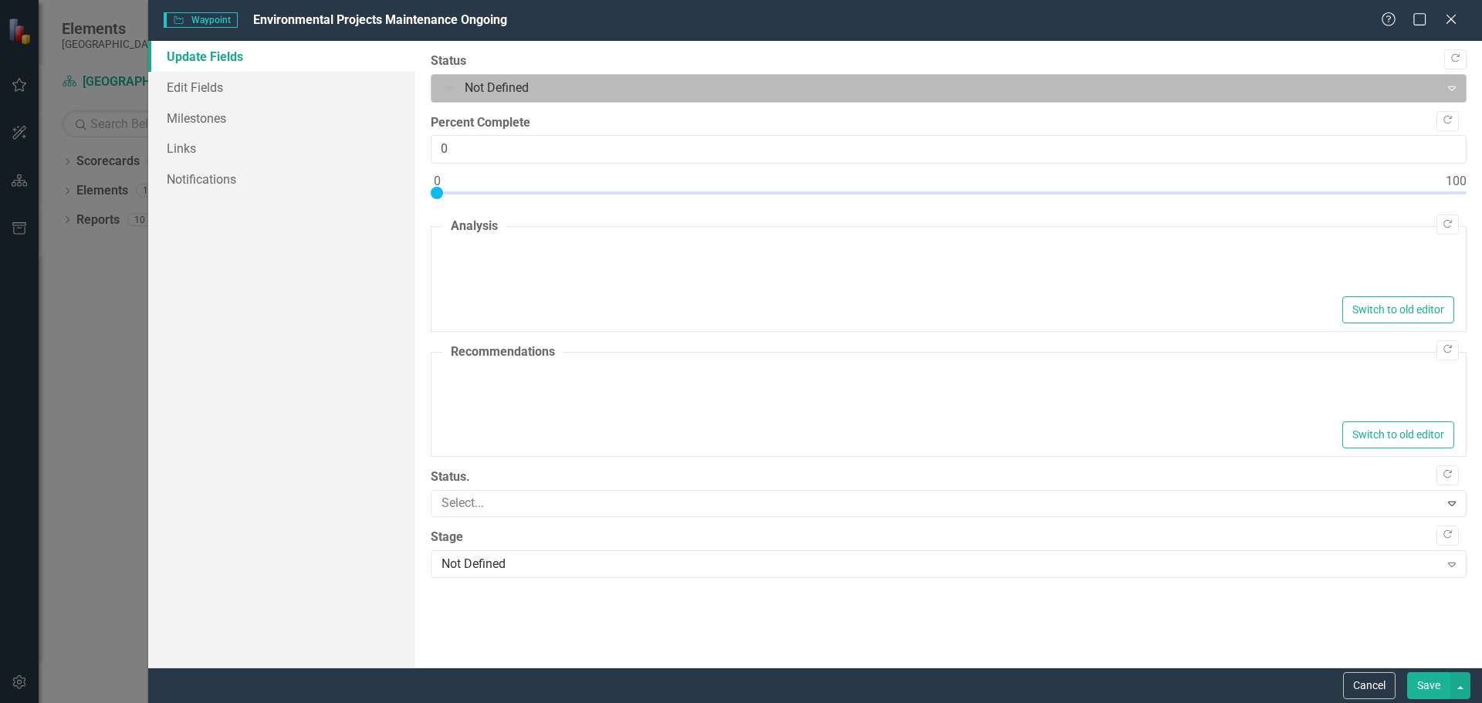
type textarea "<ul> <li>Old Golf Course Ponds&nbsp;<br>Once the exotic vegetation is removed f…"
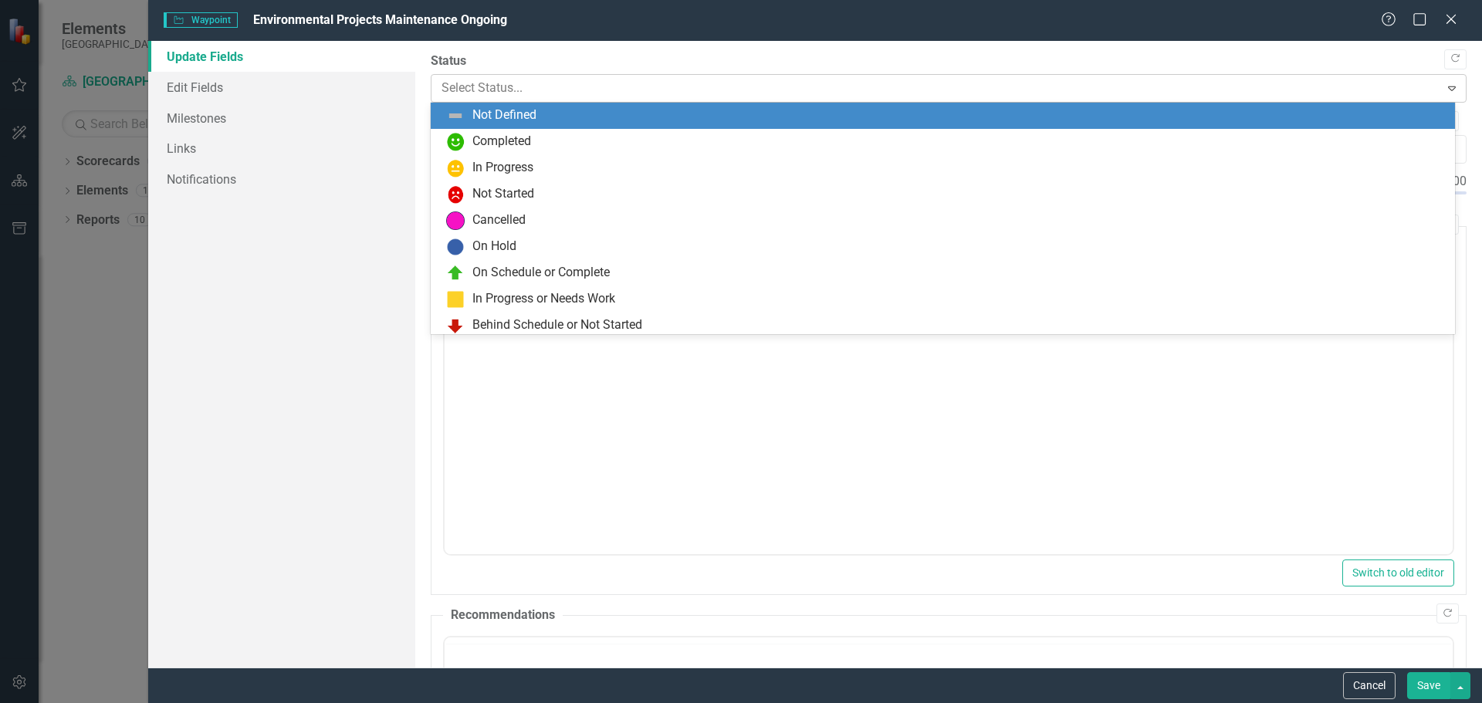
click at [540, 91] on div at bounding box center [936, 88] width 989 height 21
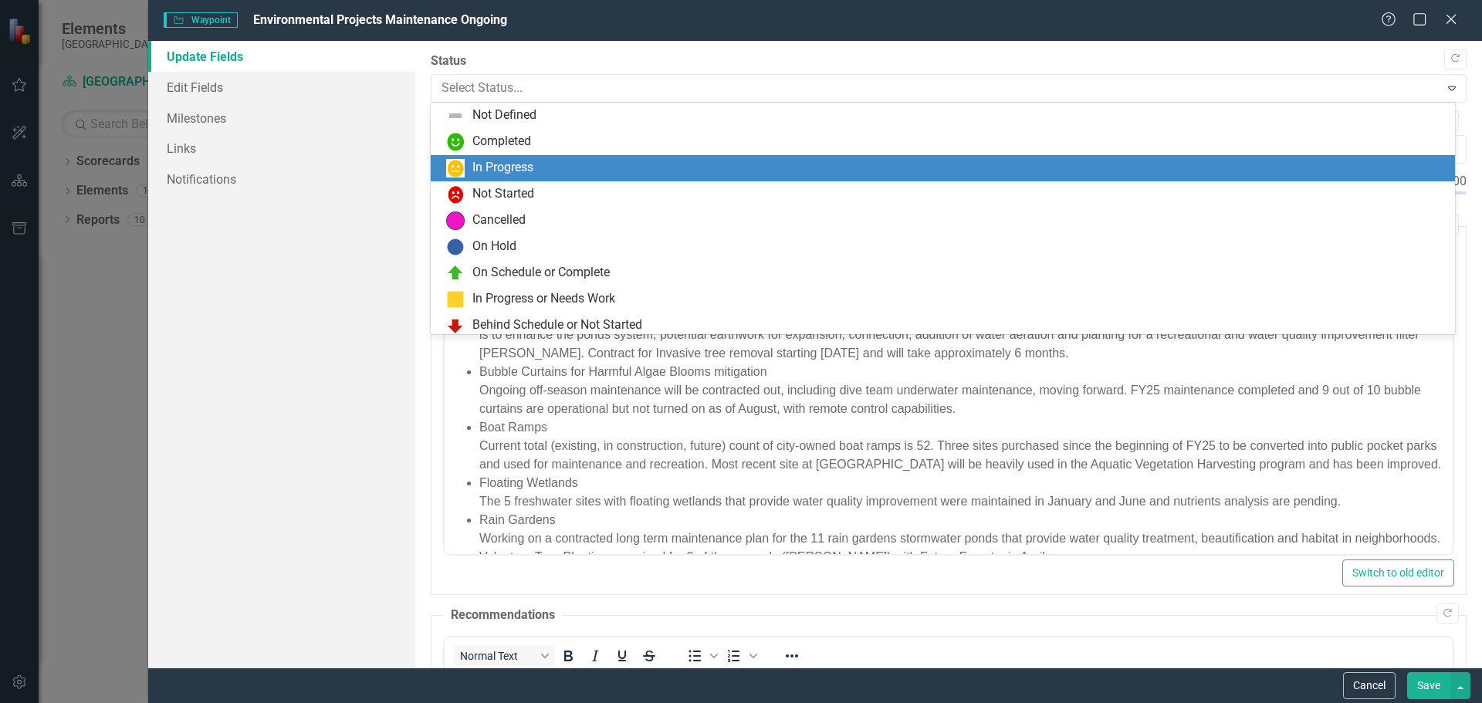
click at [533, 171] on div "In Progress" at bounding box center [502, 168] width 61 height 18
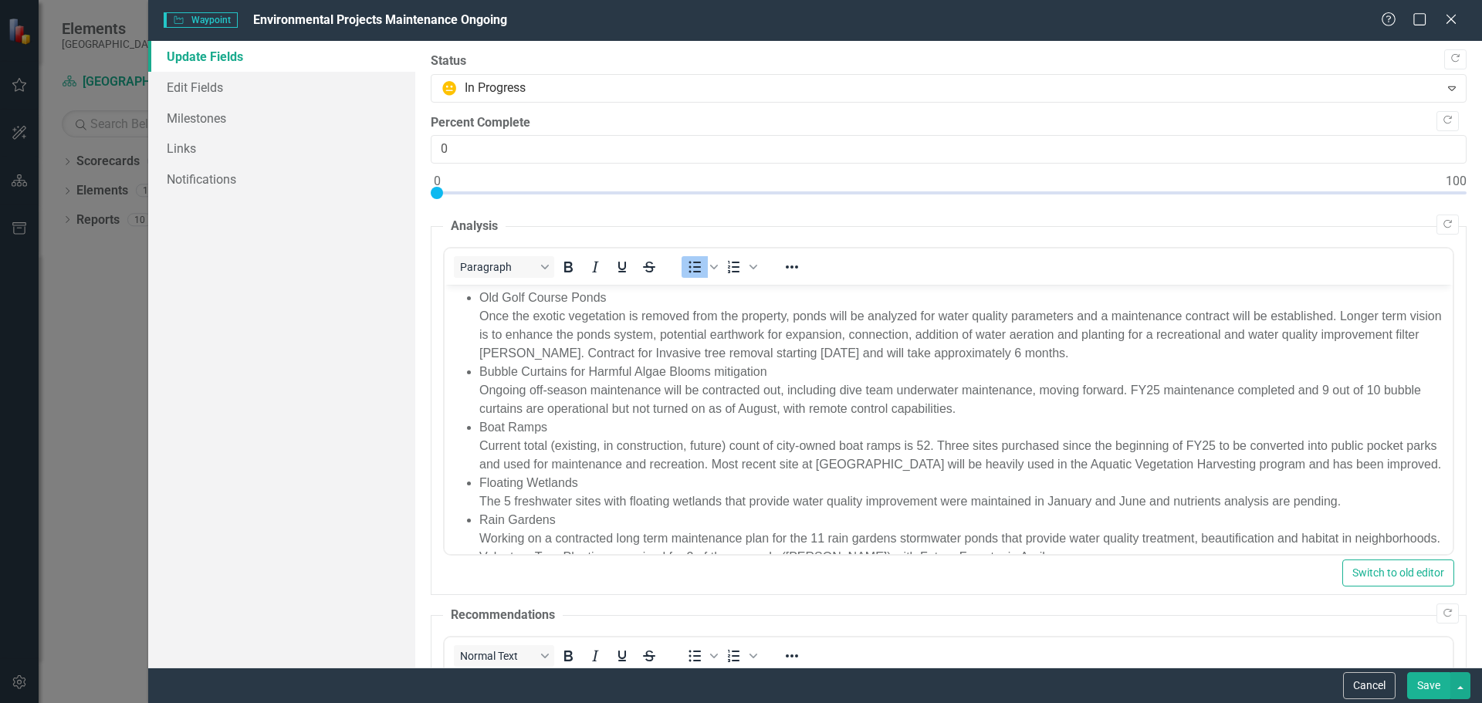
click at [1429, 688] on button "Save" at bounding box center [1428, 685] width 43 height 27
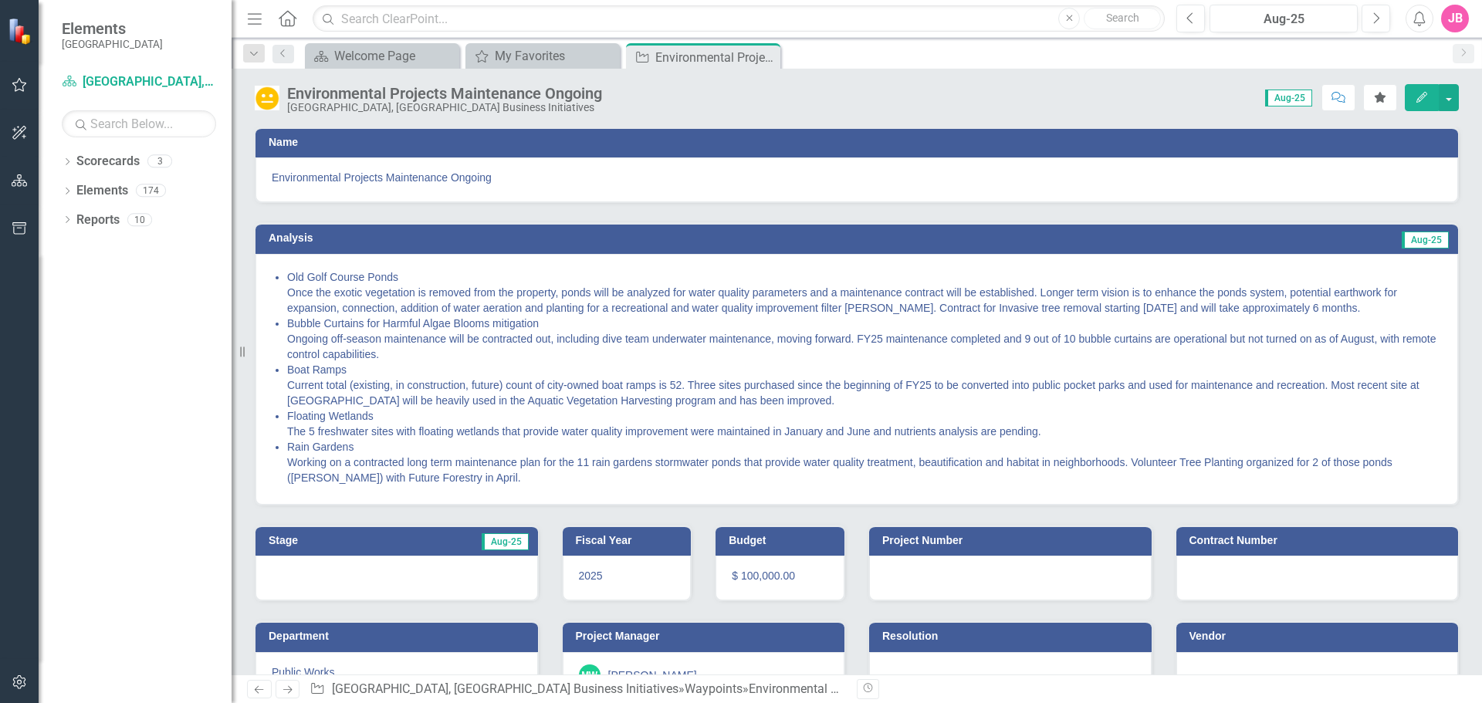
click at [0, 0] on icon "Close" at bounding box center [0, 0] width 0 height 0
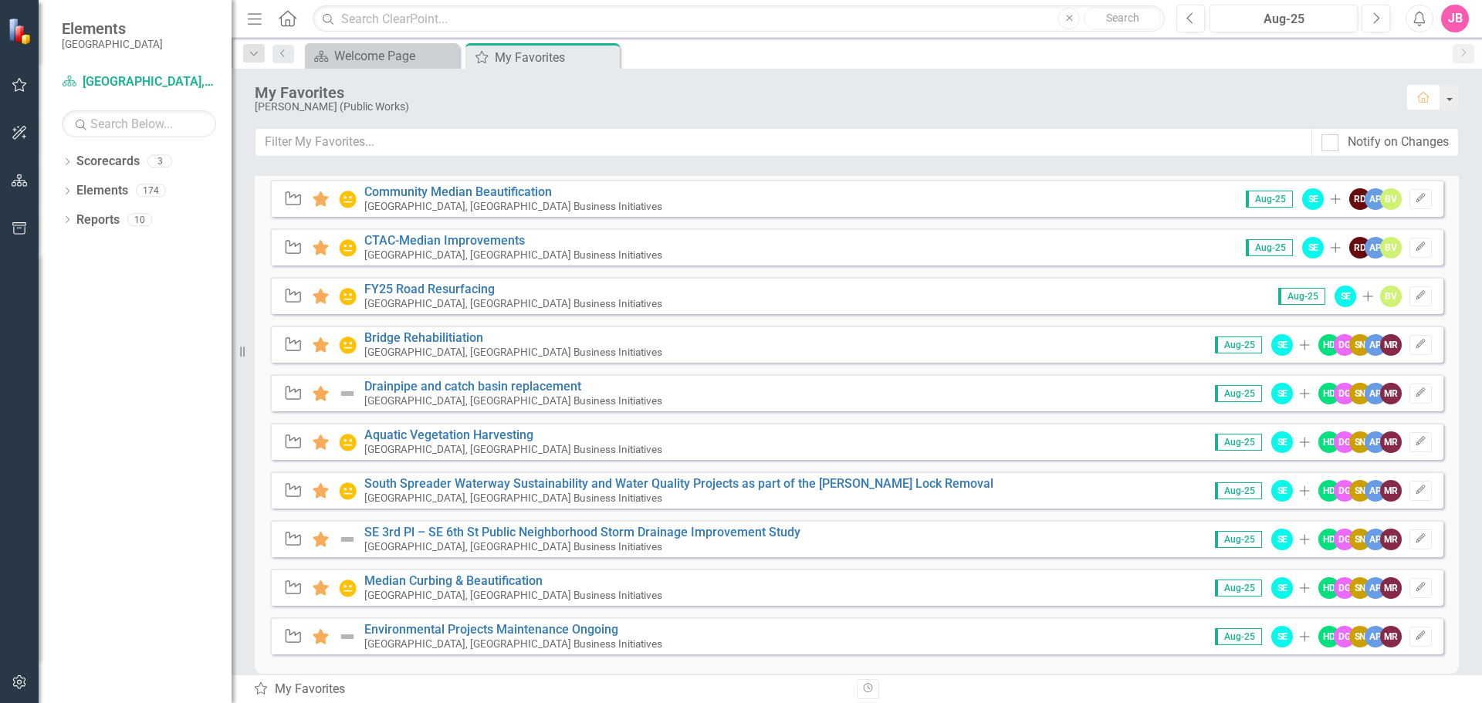
scroll to position [404, 0]
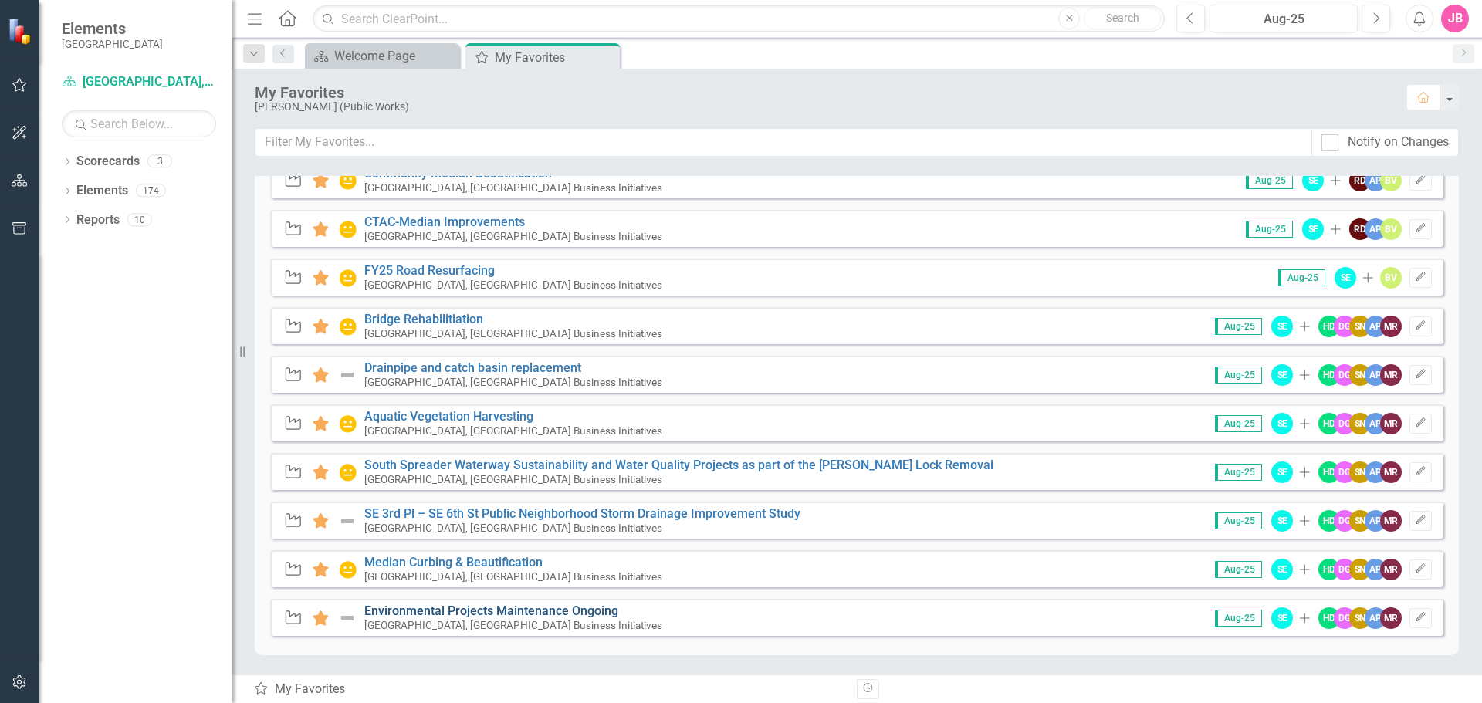
click at [577, 612] on link "Environmental Projects Maintenance Ongoing" at bounding box center [491, 611] width 254 height 15
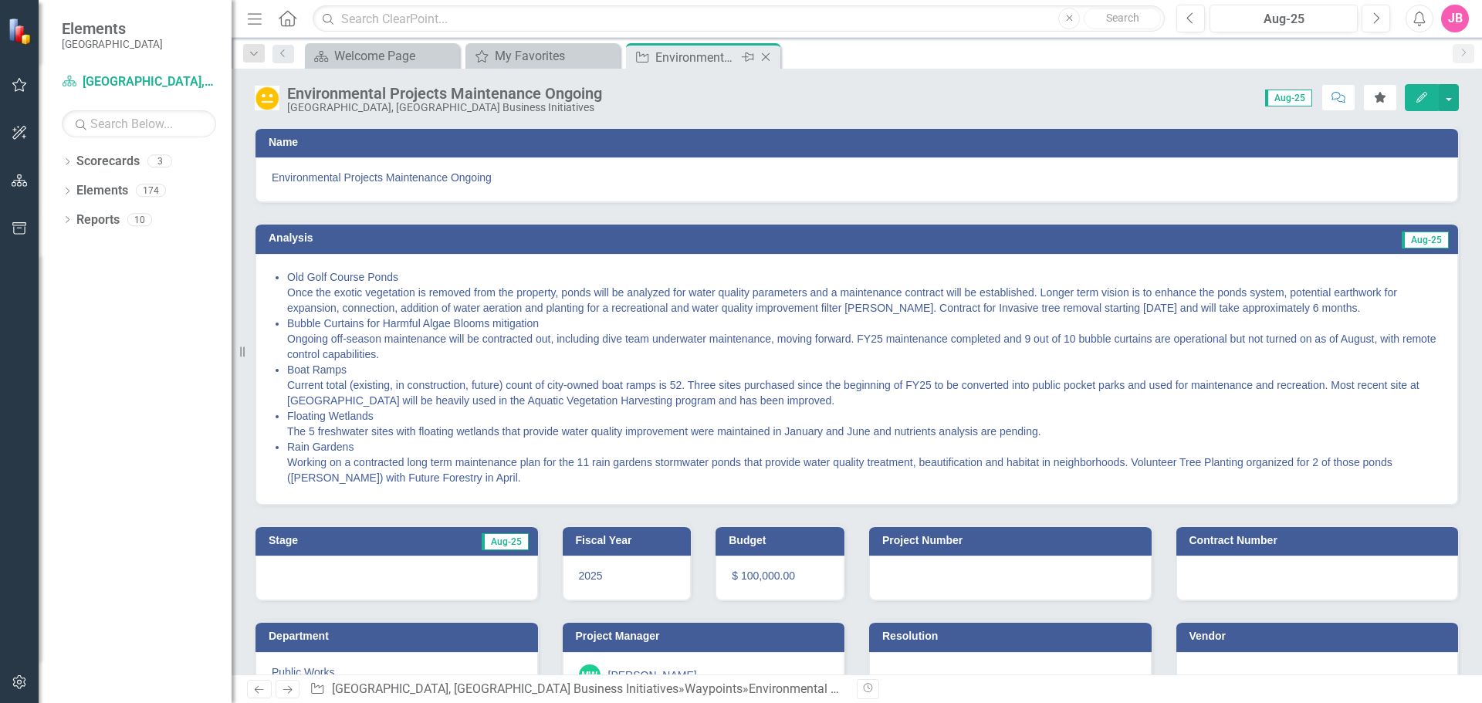
click at [769, 57] on icon "Close" at bounding box center [765, 57] width 15 height 12
